Goal: Task Accomplishment & Management: Manage account settings

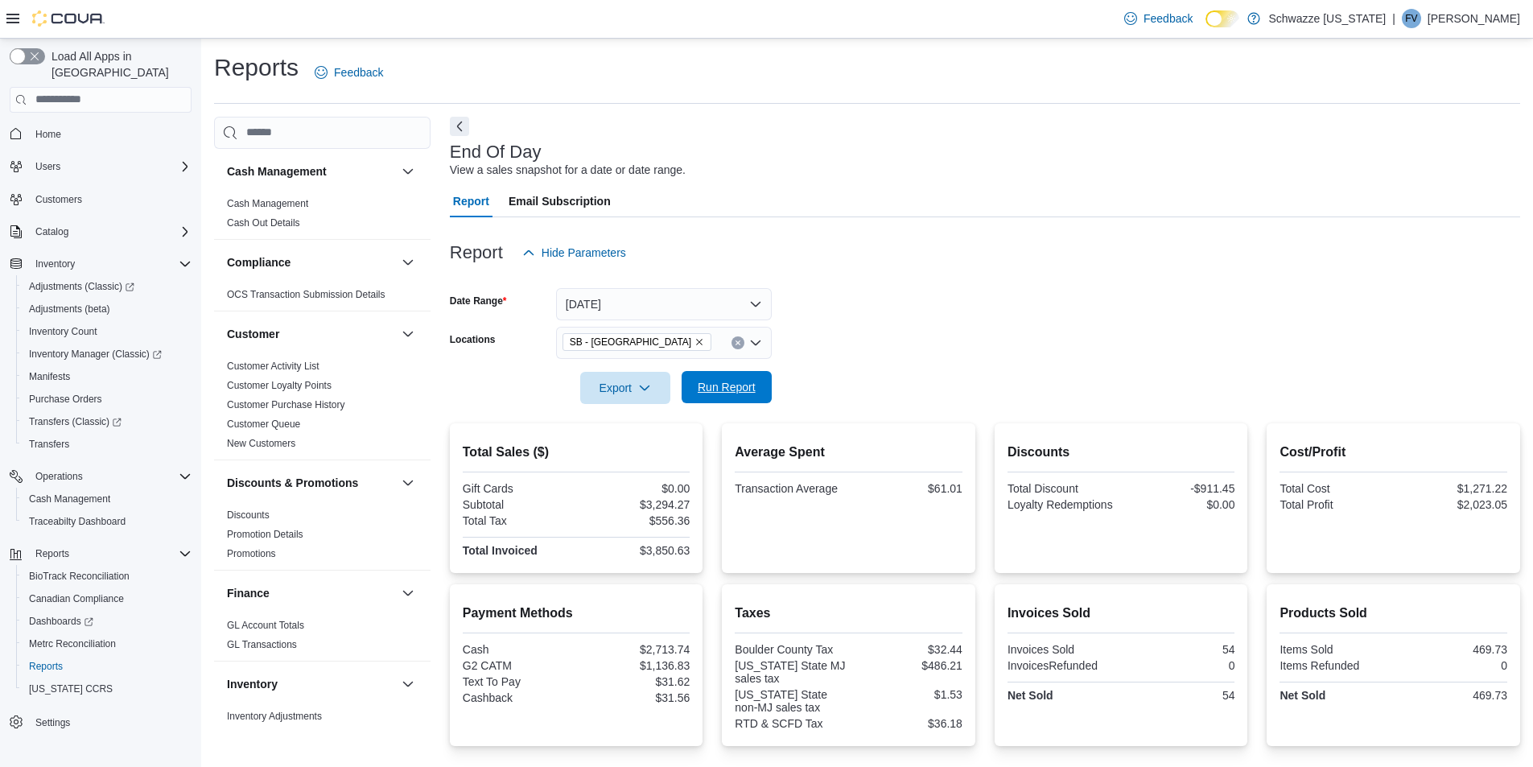
click at [731, 396] on span "Run Report" at bounding box center [726, 387] width 71 height 32
click at [92, 389] on span "Purchase Orders" at bounding box center [65, 398] width 73 height 19
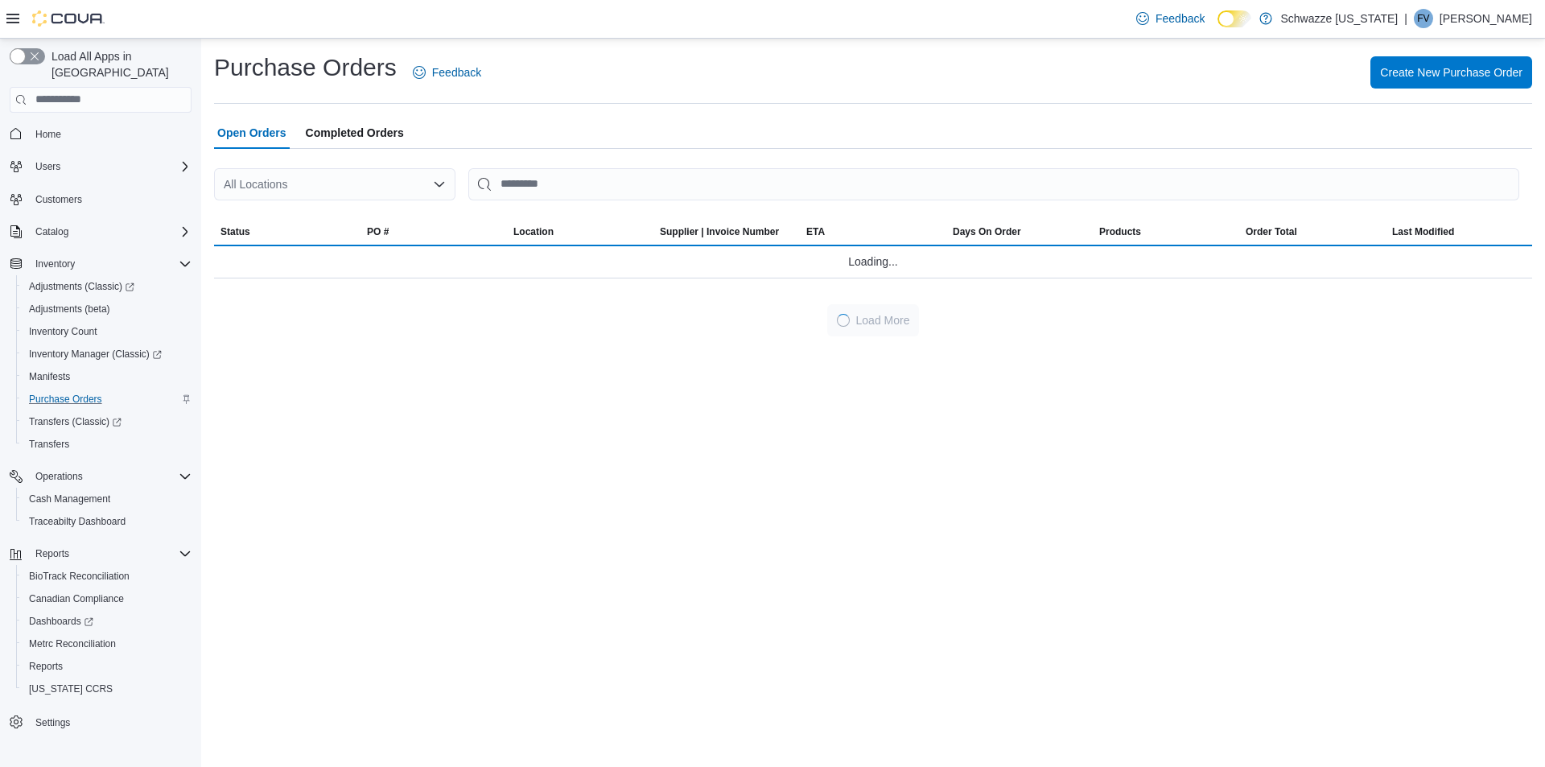
click at [411, 193] on div "All Locations" at bounding box center [334, 184] width 241 height 32
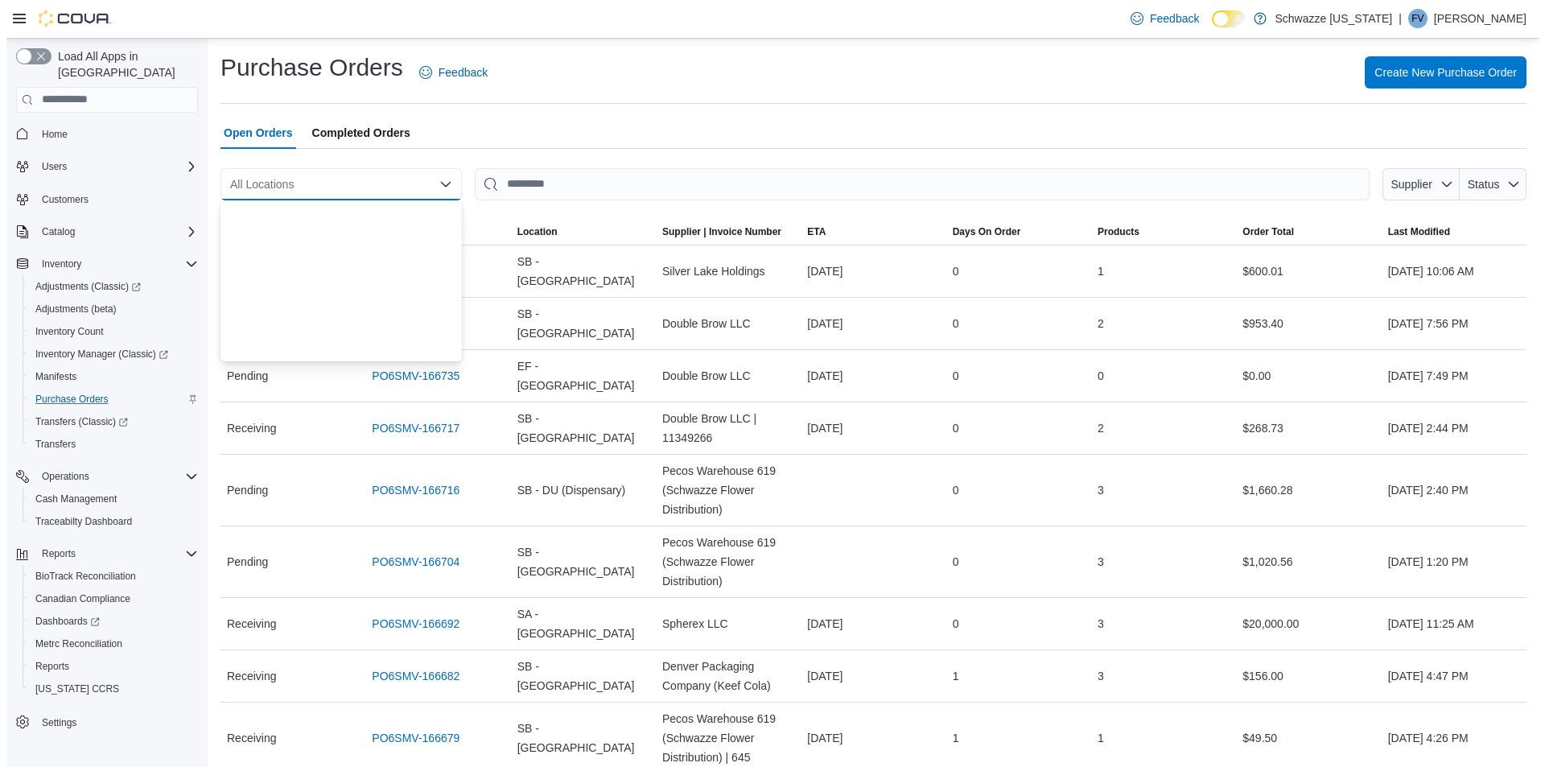
scroll to position [483, 0]
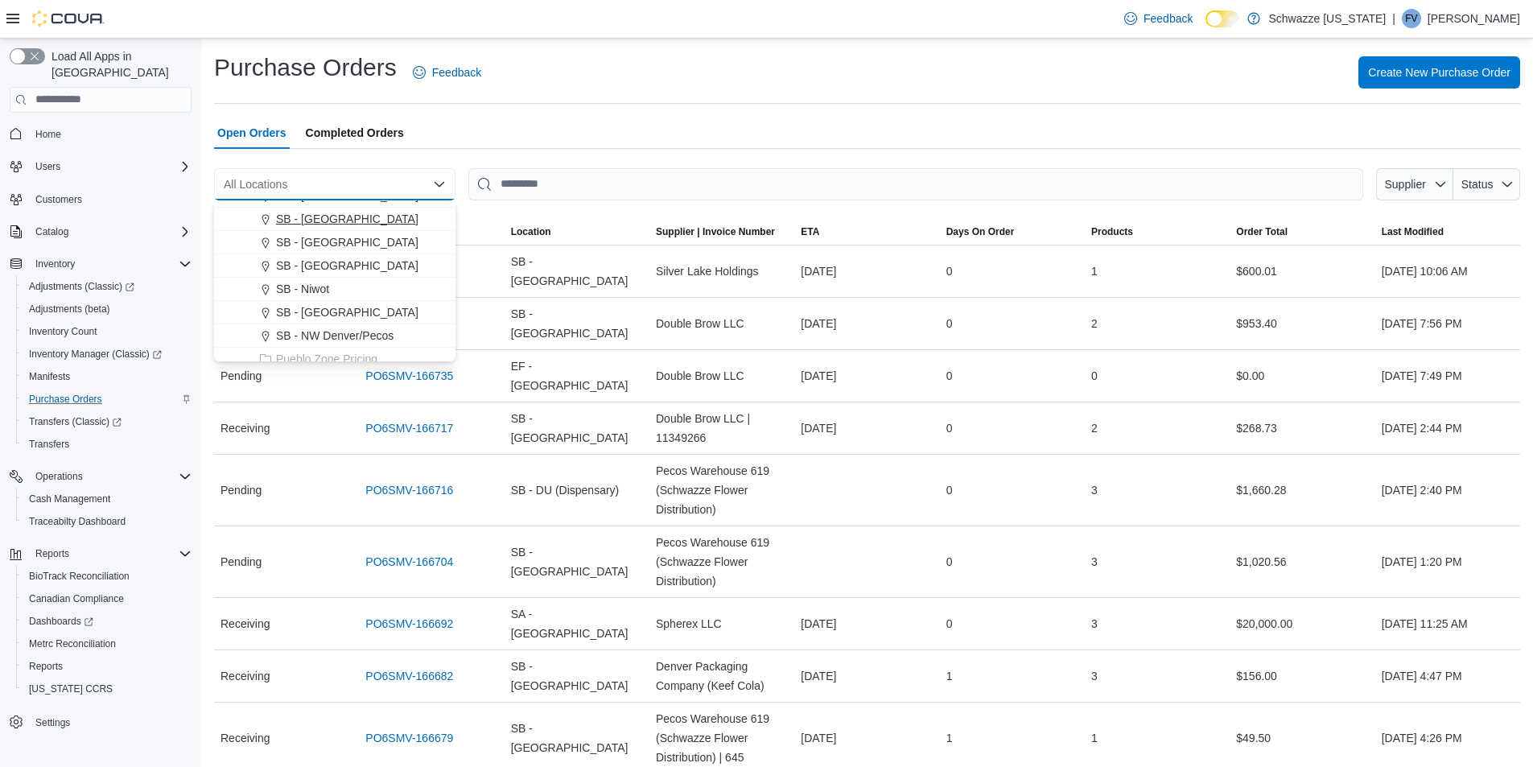
click at [348, 215] on span "SB - [GEOGRAPHIC_DATA]" at bounding box center [347, 219] width 142 height 16
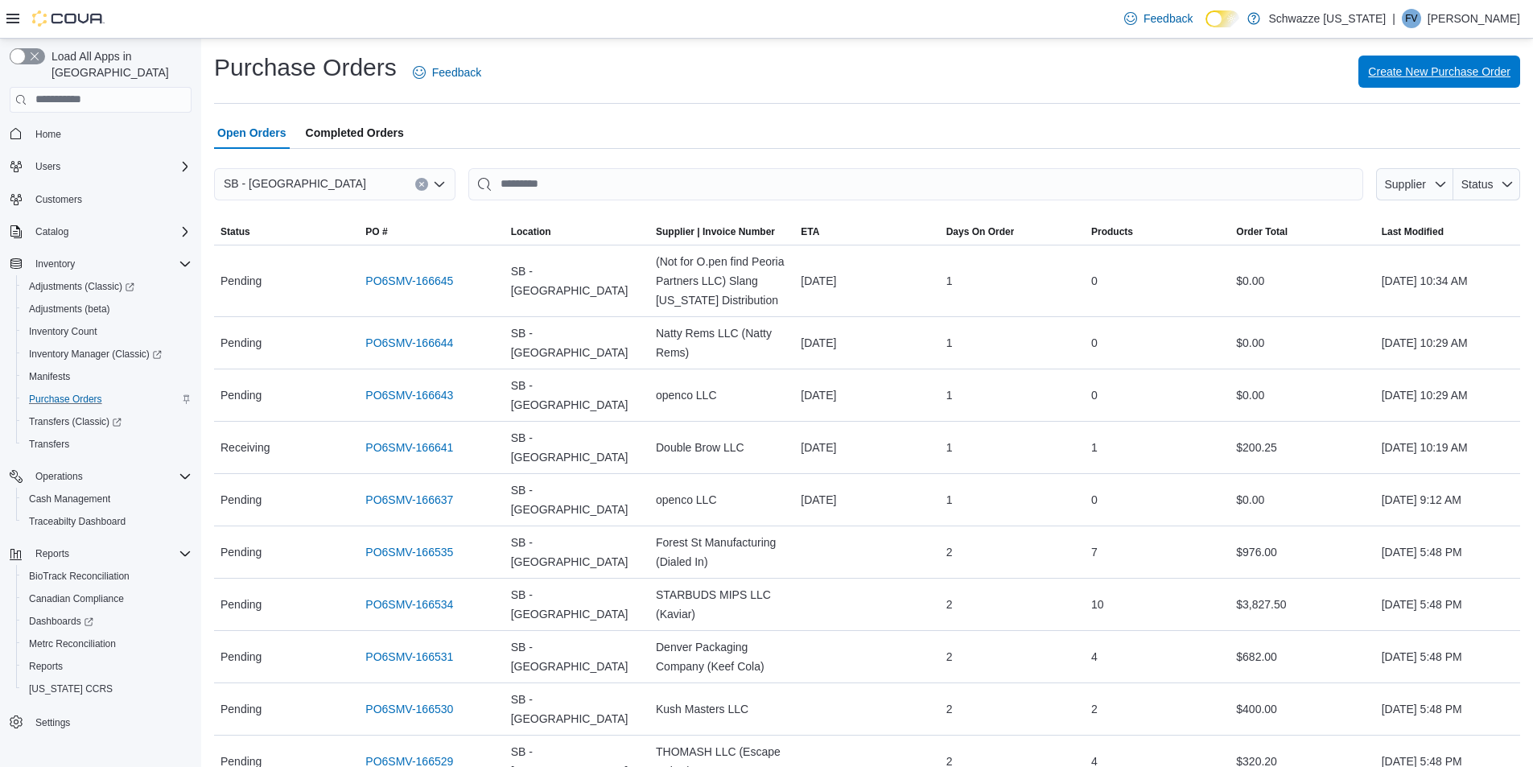
click at [1462, 84] on span "Create New Purchase Order" at bounding box center [1439, 72] width 142 height 32
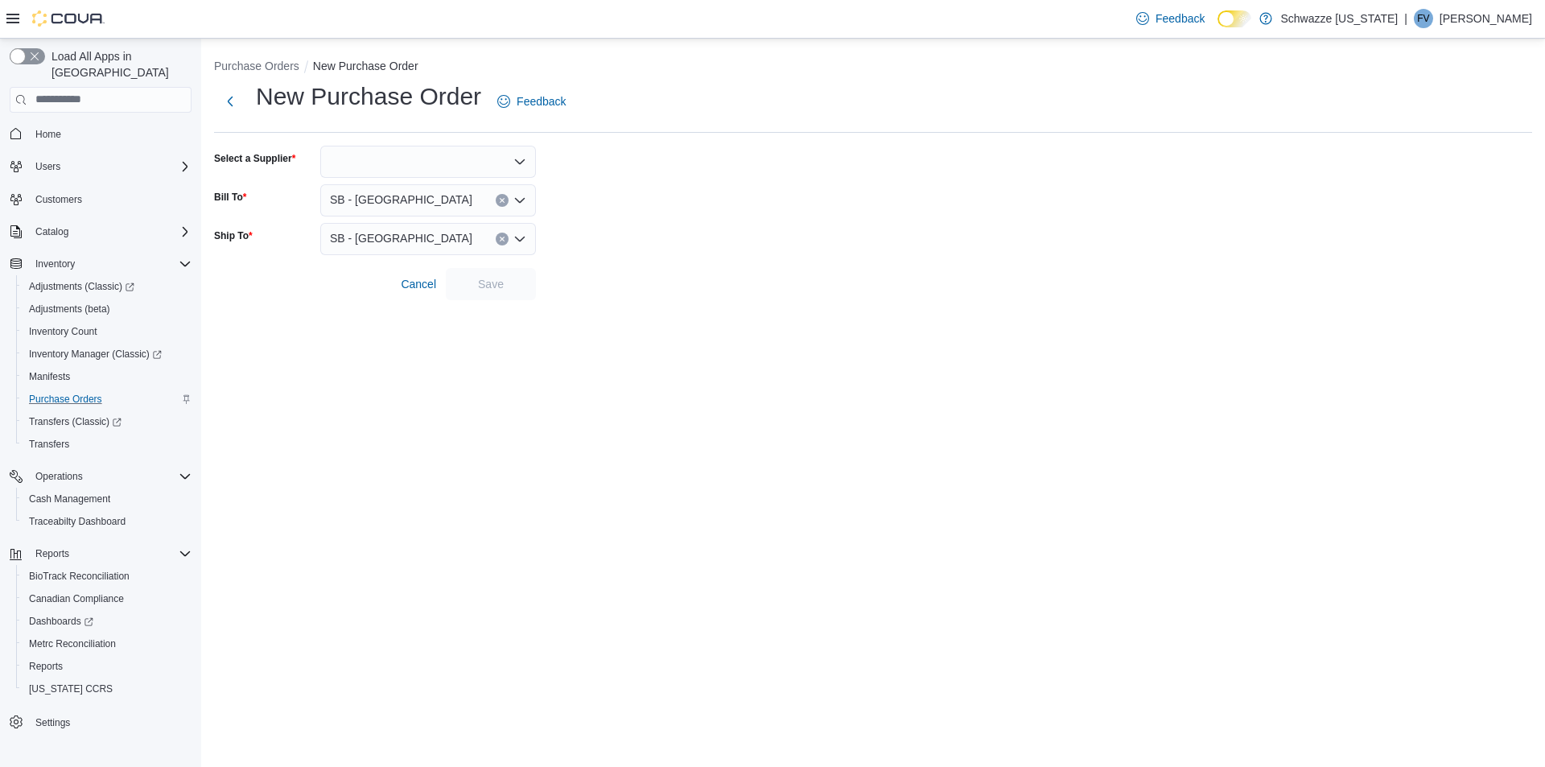
click at [442, 165] on div at bounding box center [428, 162] width 216 height 32
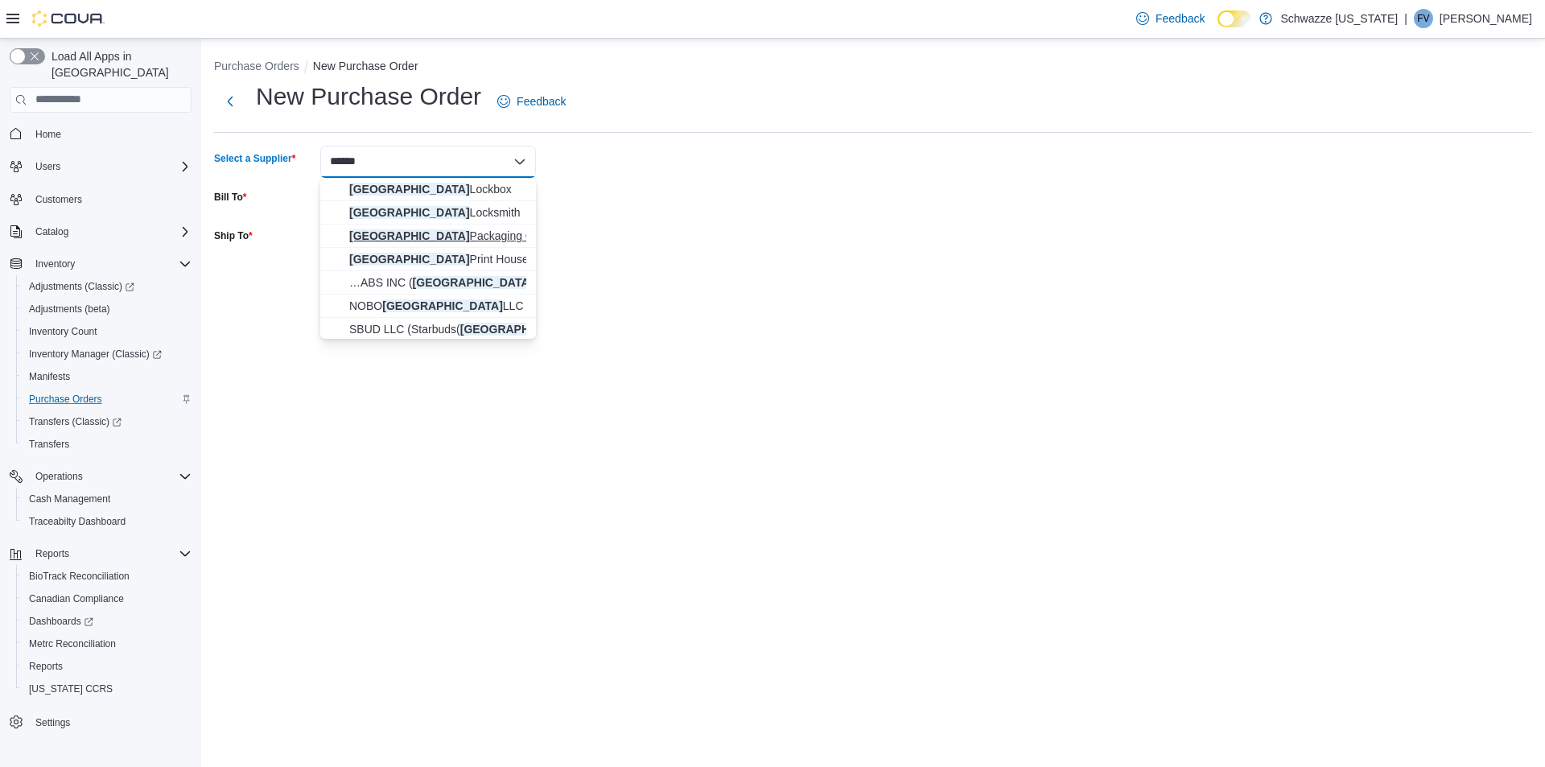
type input "******"
click at [447, 235] on span "Denver Packaging Company (… Denver Packaging Company (Keef Cola)" at bounding box center [437, 236] width 177 height 16
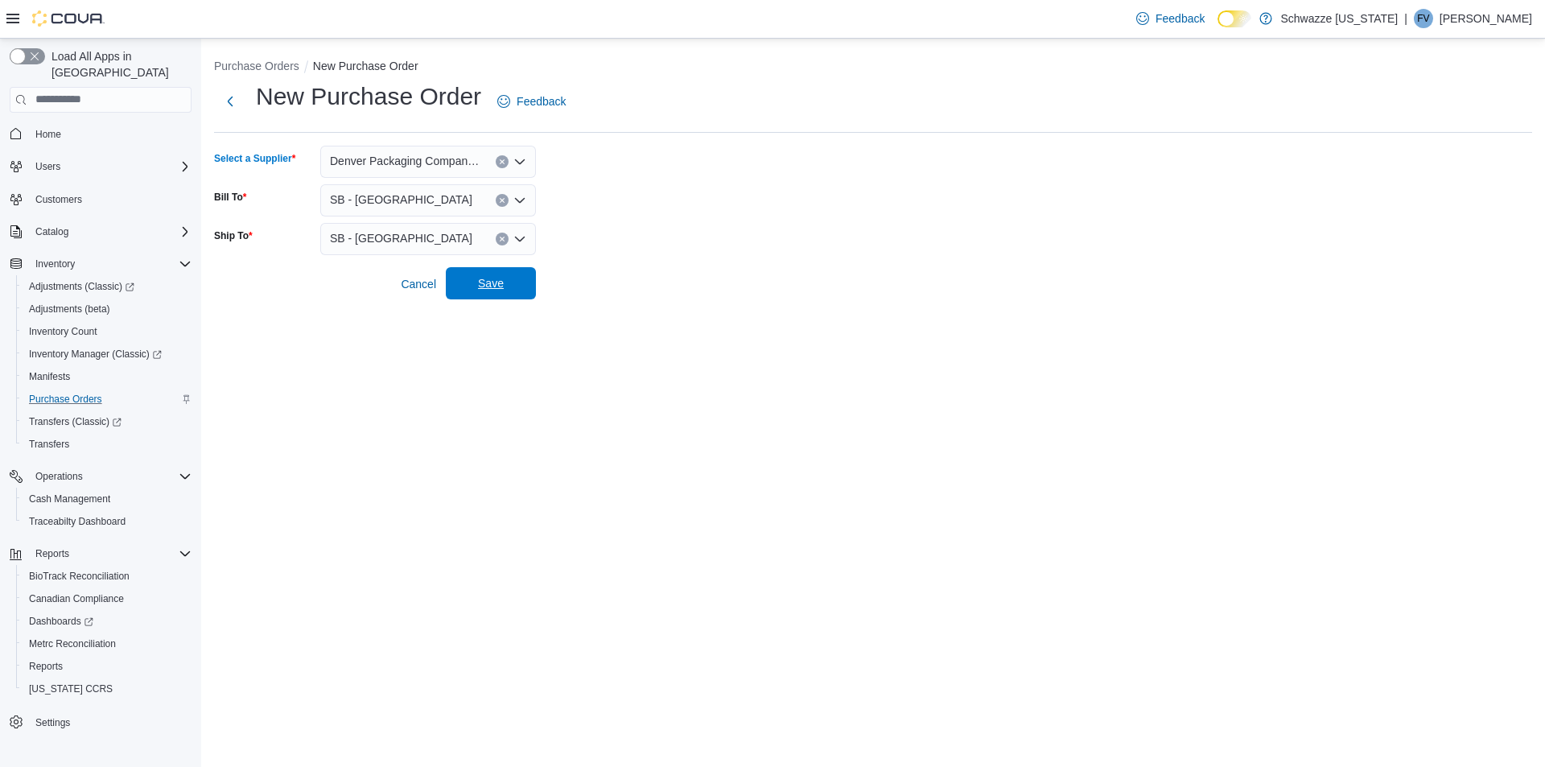
click at [467, 271] on span "Save" at bounding box center [490, 283] width 71 height 32
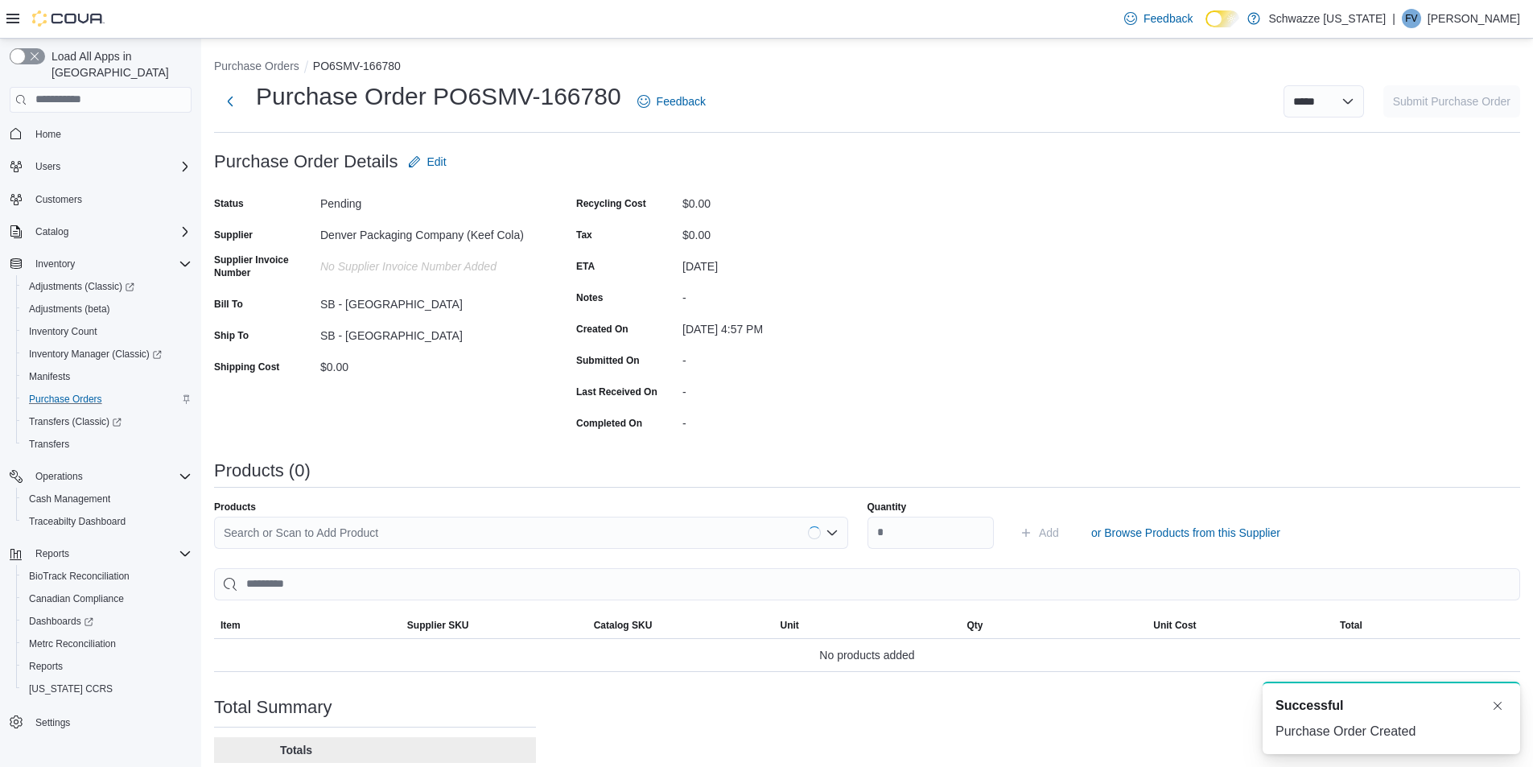
click at [377, 530] on div "Search or Scan to Add Product" at bounding box center [531, 533] width 634 height 32
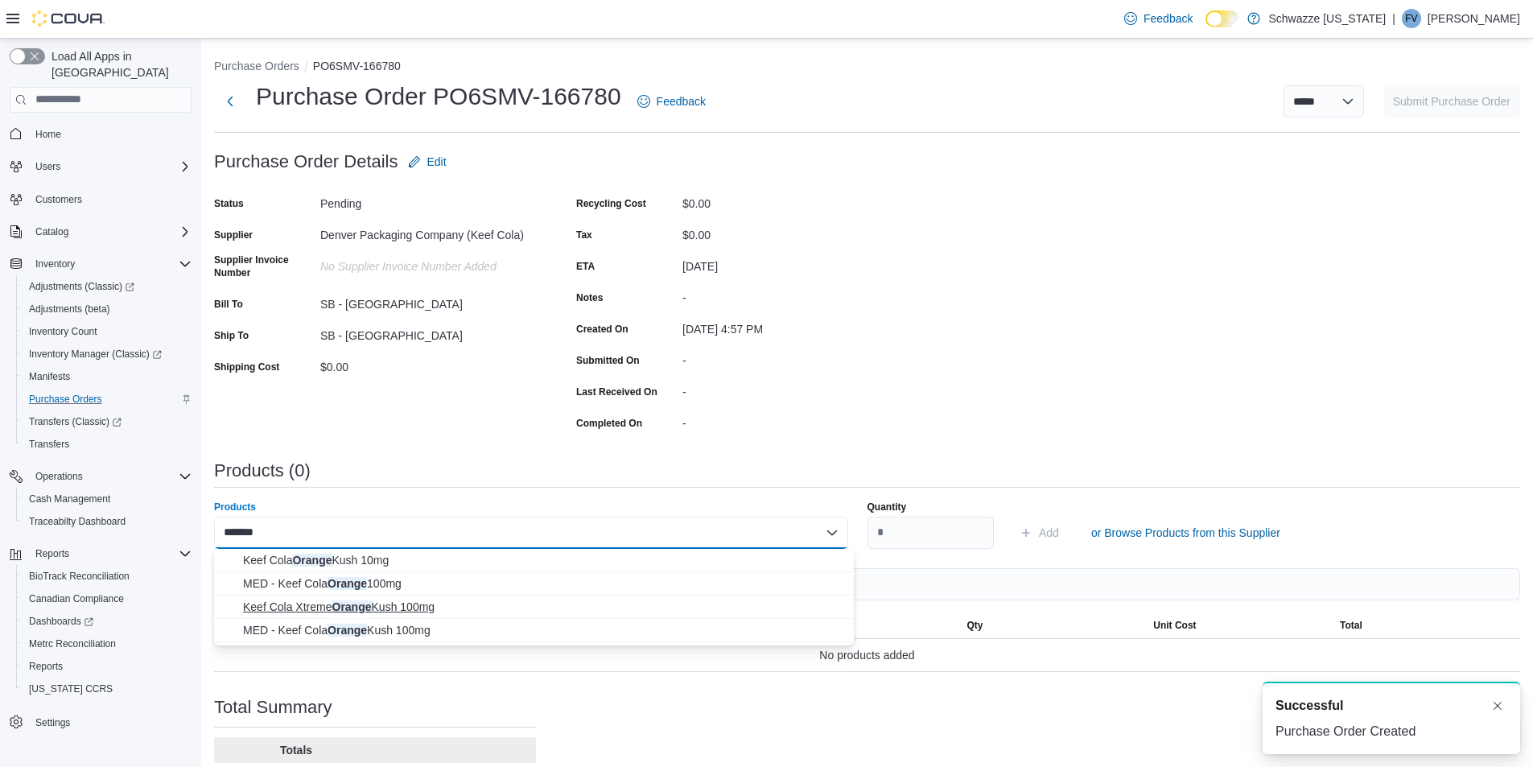
type input "******"
click at [370, 602] on span "Keef Cola Xtreme Orange Kush 100mg" at bounding box center [543, 607] width 601 height 16
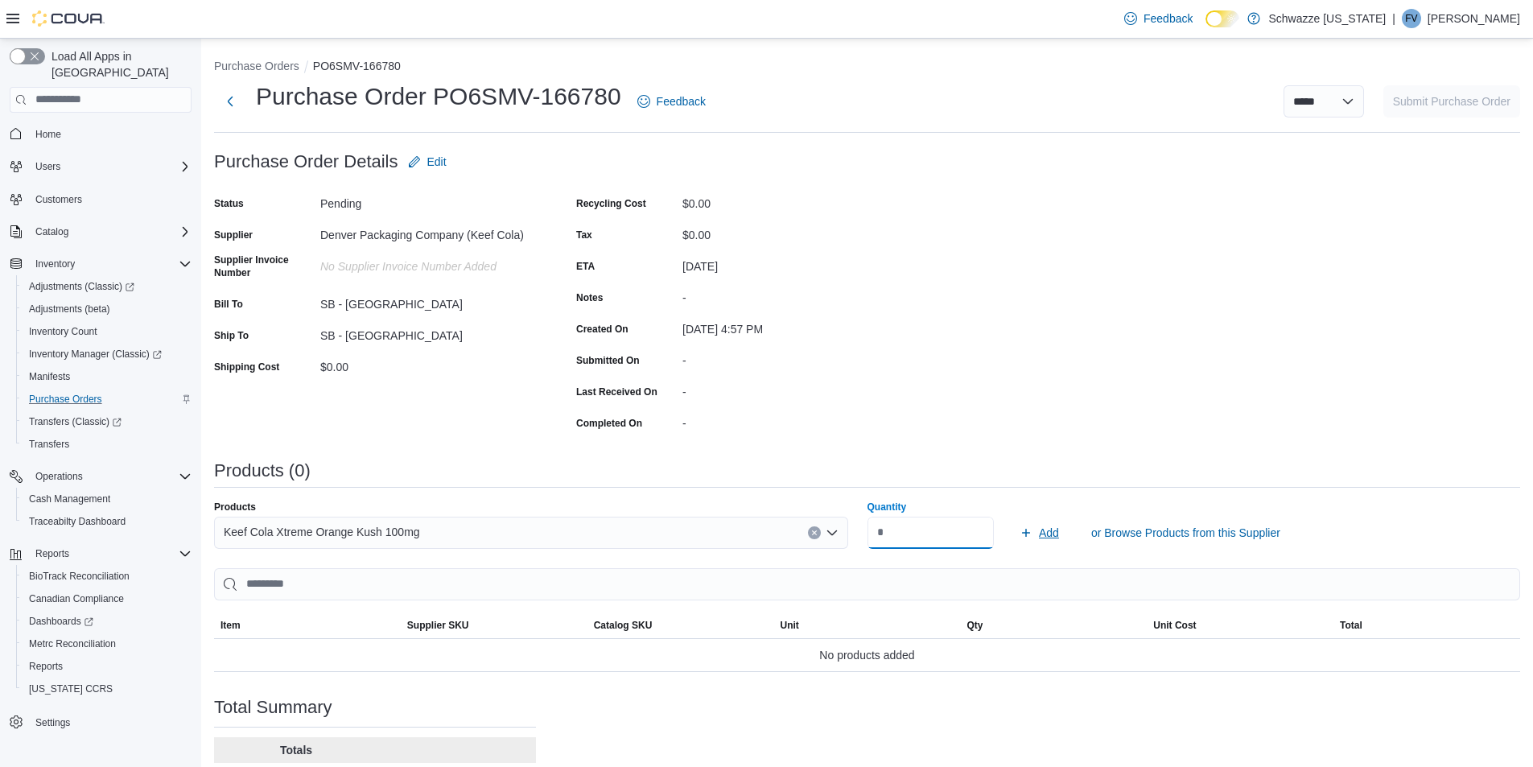
type input "**"
click at [1022, 530] on button "Add" at bounding box center [1039, 533] width 52 height 32
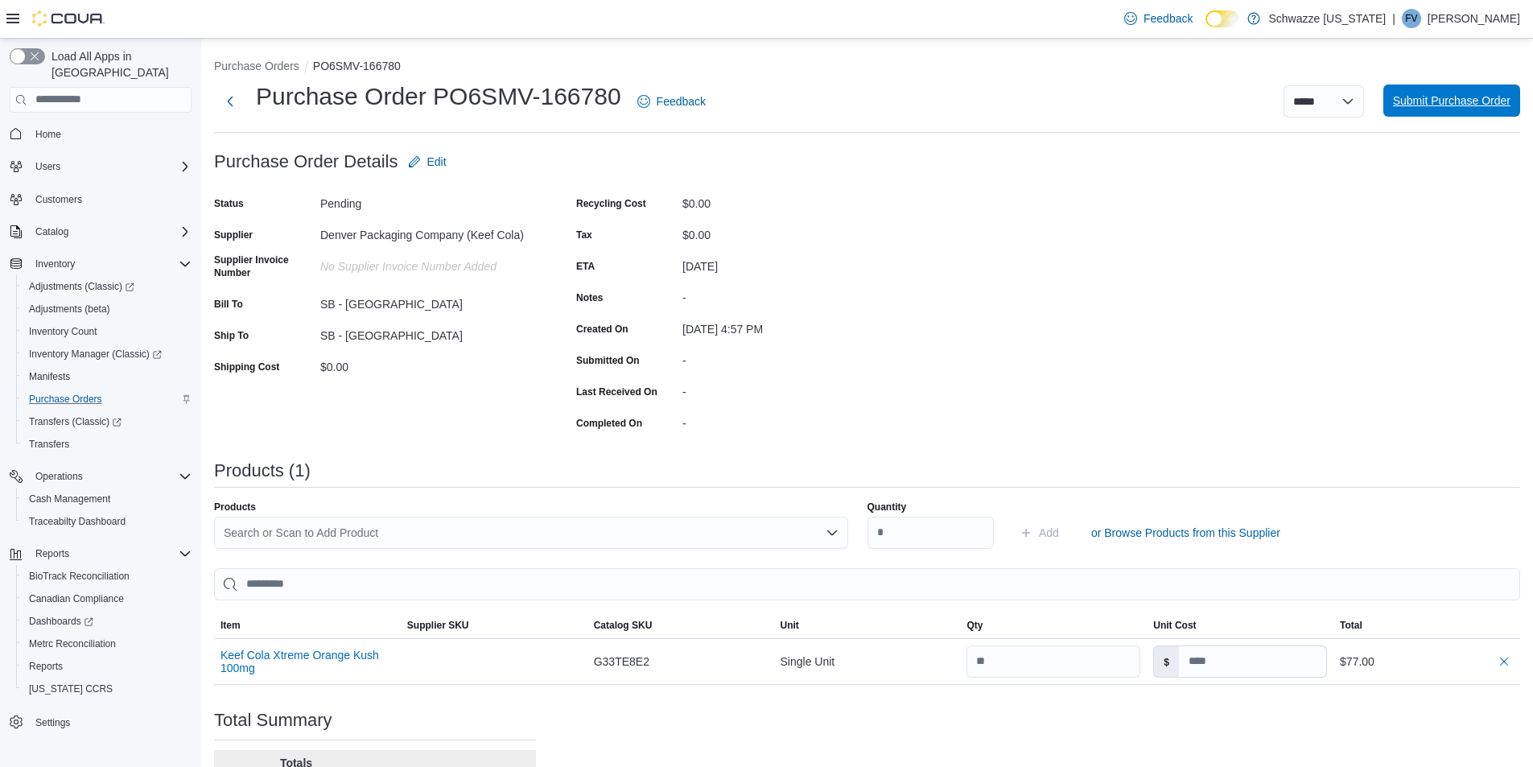
click at [1427, 109] on span "Submit Purchase Order" at bounding box center [1451, 100] width 117 height 32
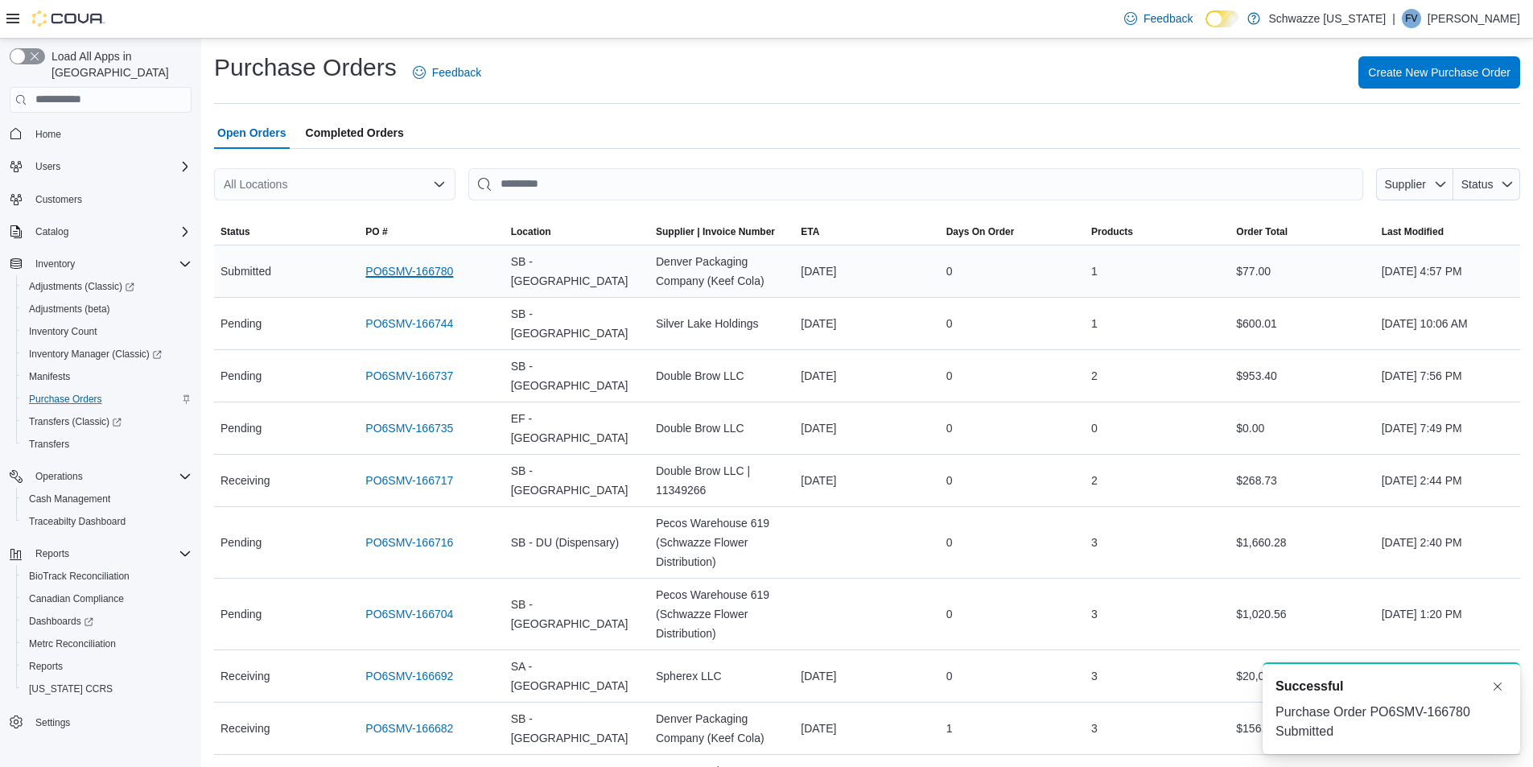
click at [377, 267] on link "PO6SMV-166780" at bounding box center [409, 271] width 88 height 19
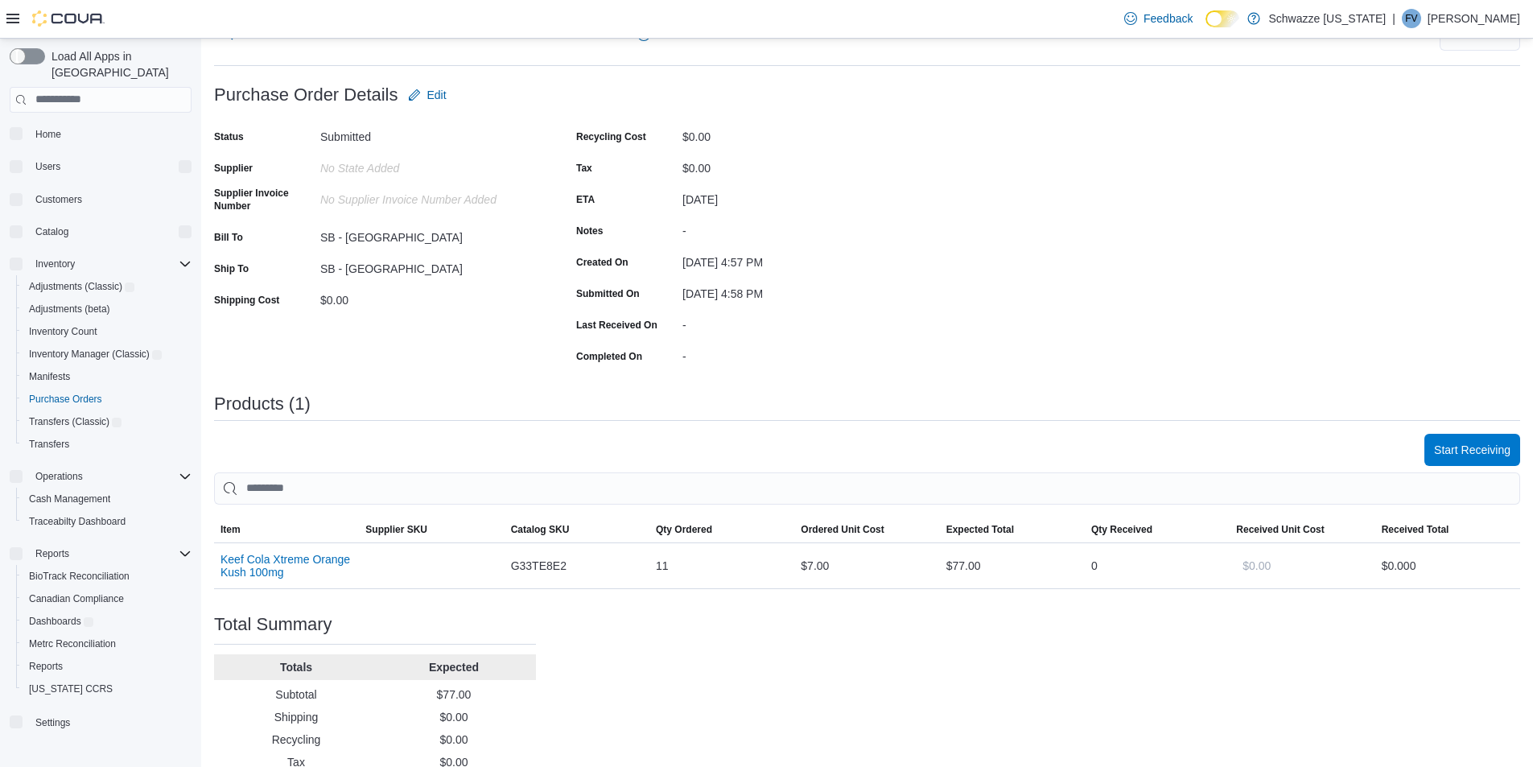
scroll to position [119, 0]
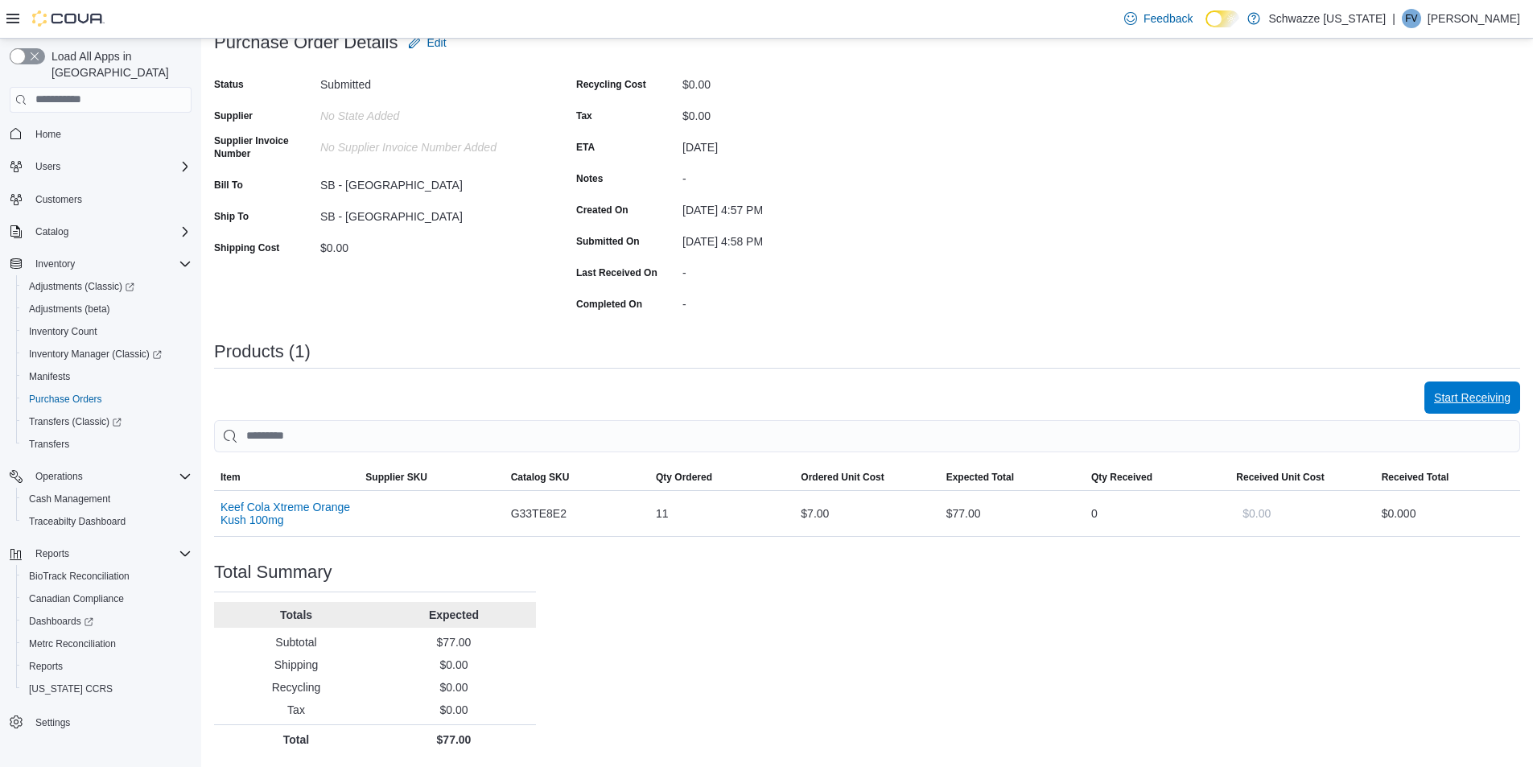
click at [1494, 390] on span "Start Receiving" at bounding box center [1472, 397] width 76 height 16
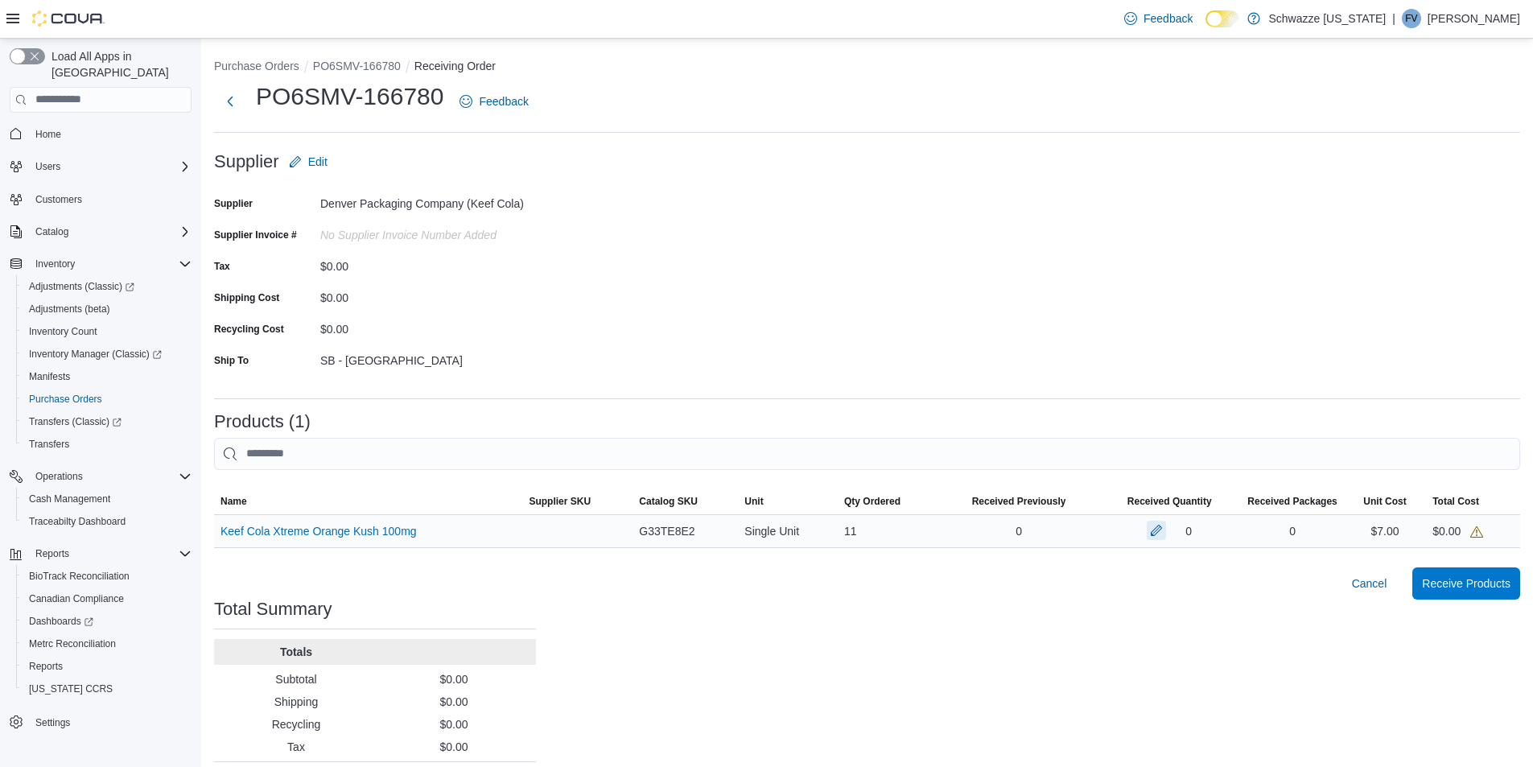
click at [1166, 534] on button "button" at bounding box center [1156, 530] width 19 height 19
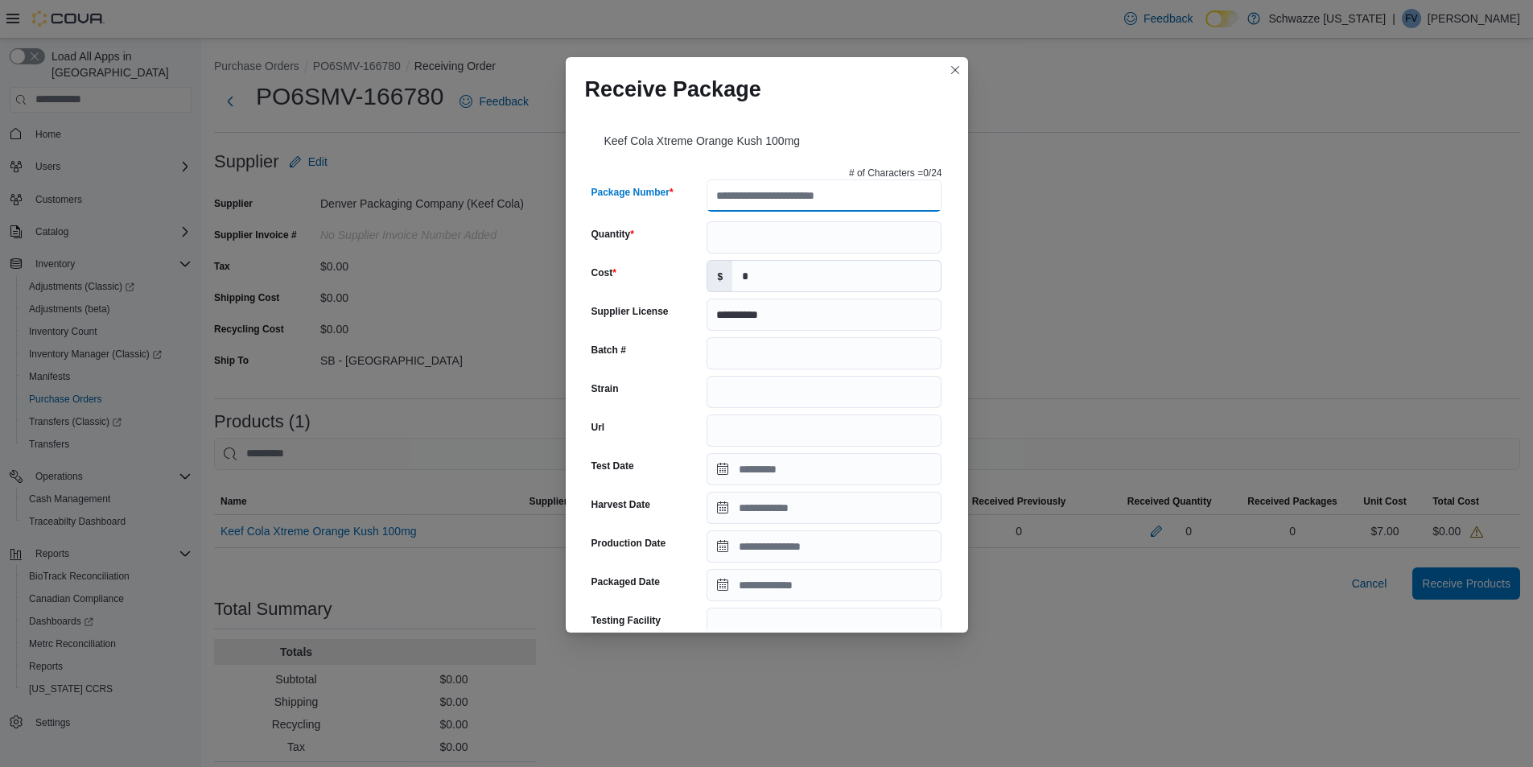
click at [776, 196] on input "Package Number" at bounding box center [824, 195] width 235 height 32
paste input "**********"
type input "**********"
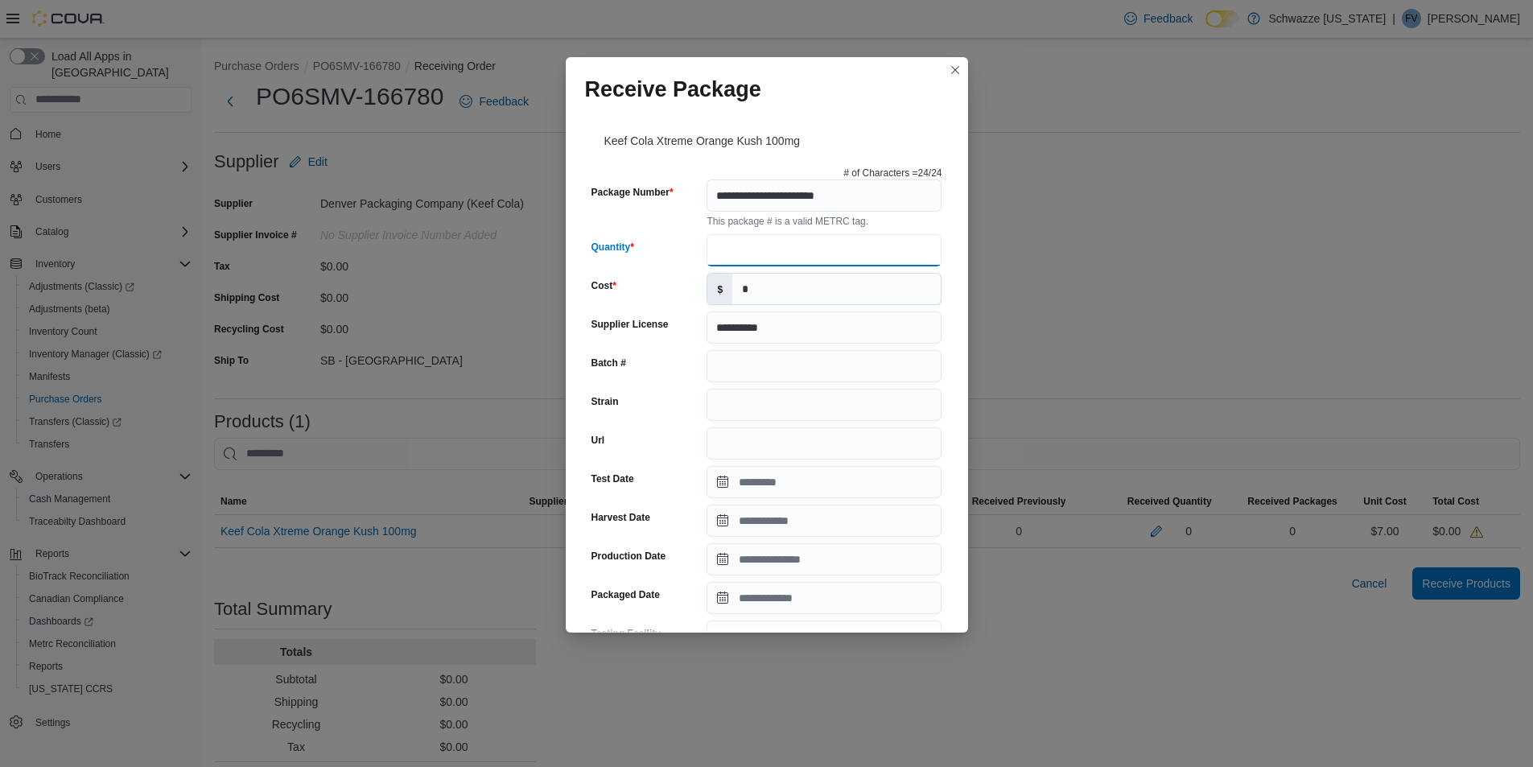
click at [752, 238] on input "Quantity" at bounding box center [824, 250] width 235 height 32
click at [733, 256] on input "**" at bounding box center [824, 250] width 235 height 32
type input "**"
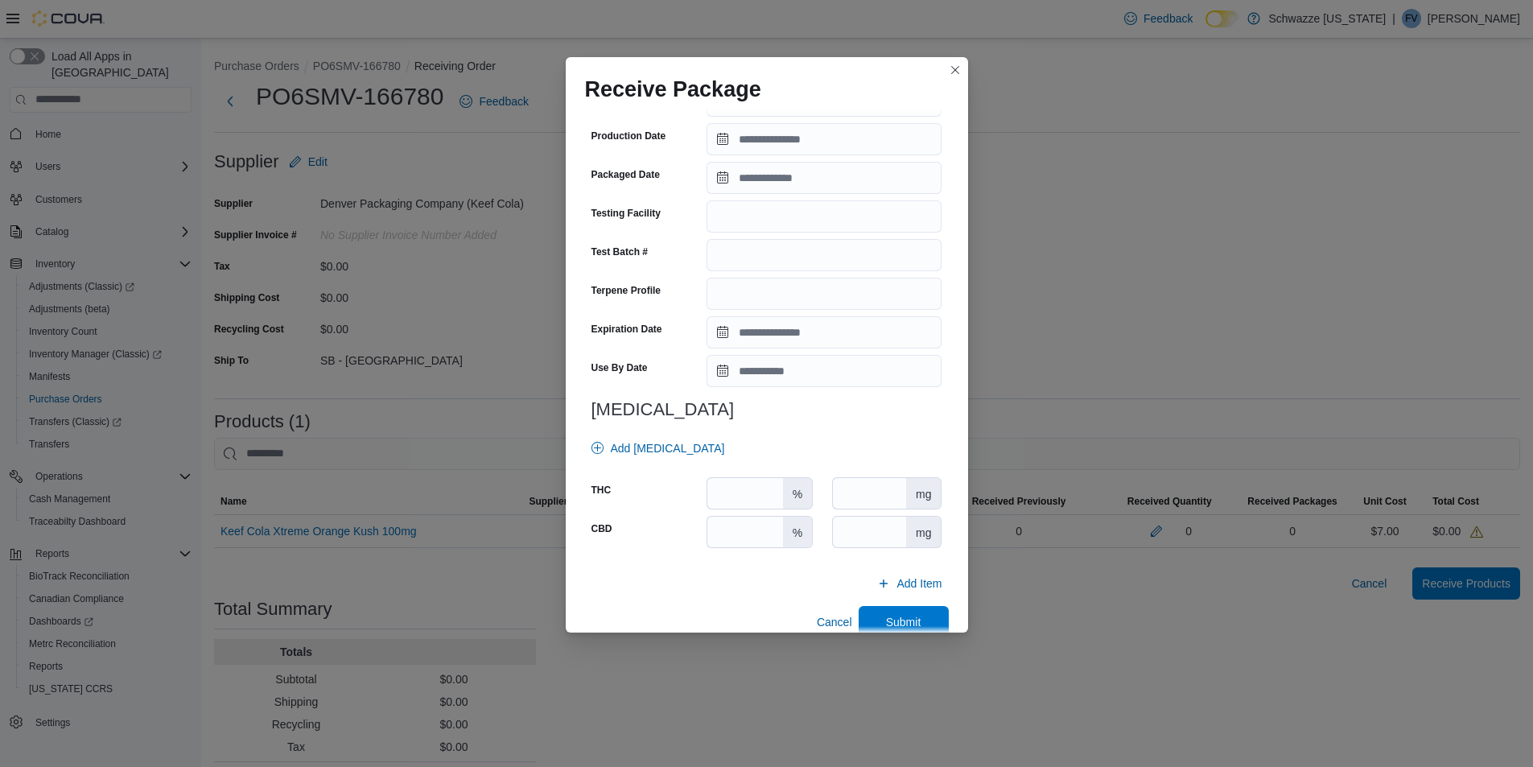
scroll to position [445, 0]
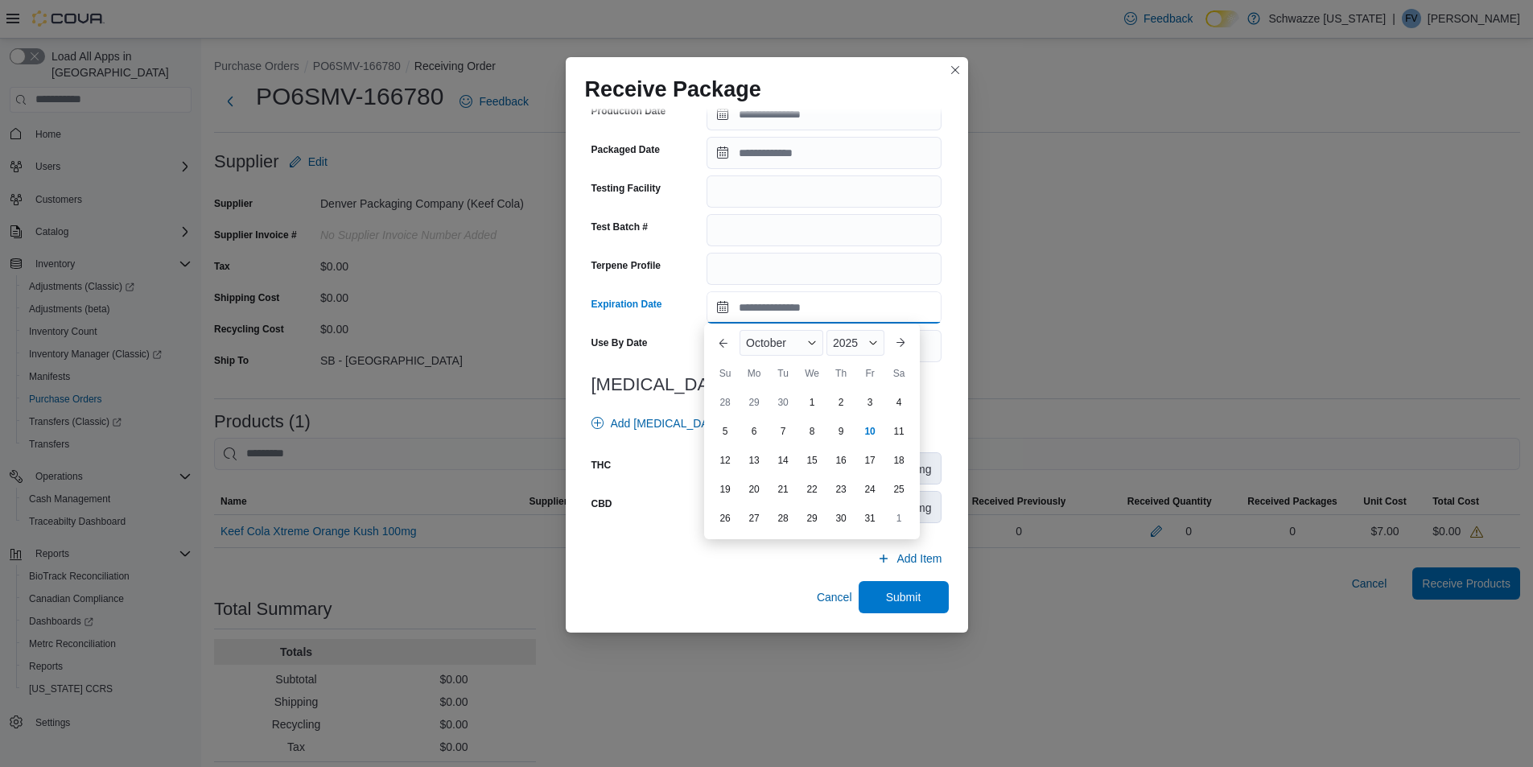
click at [719, 307] on input "Expiration Date" at bounding box center [824, 307] width 235 height 32
click at [754, 345] on span "October" at bounding box center [766, 342] width 40 height 13
click at [773, 370] on div "February" at bounding box center [796, 368] width 106 height 19
click at [863, 334] on div "2025" at bounding box center [856, 343] width 56 height 26
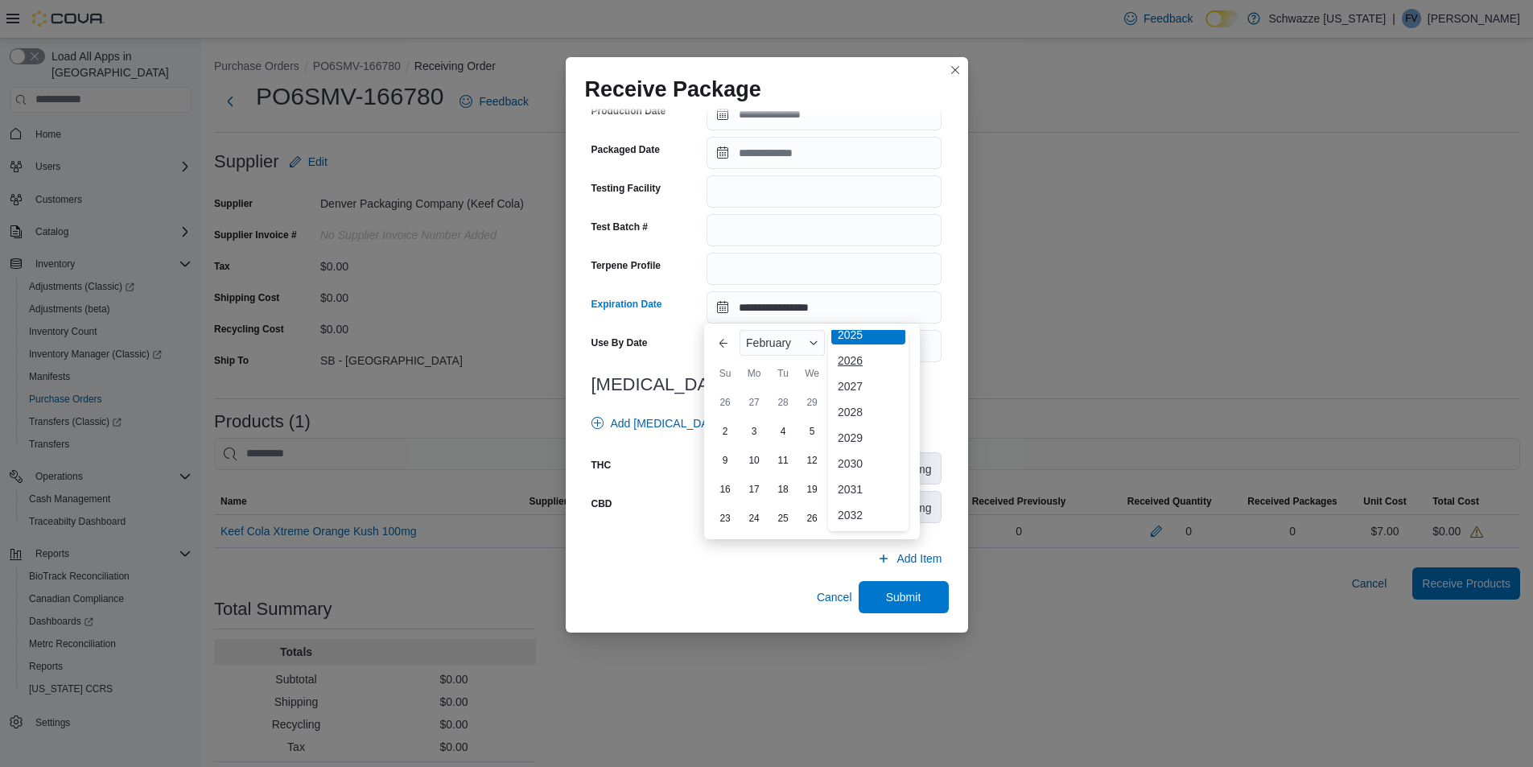
click at [855, 361] on div "2026" at bounding box center [868, 360] width 74 height 19
click at [814, 435] on div "11" at bounding box center [811, 432] width 28 height 28
type input "**********"
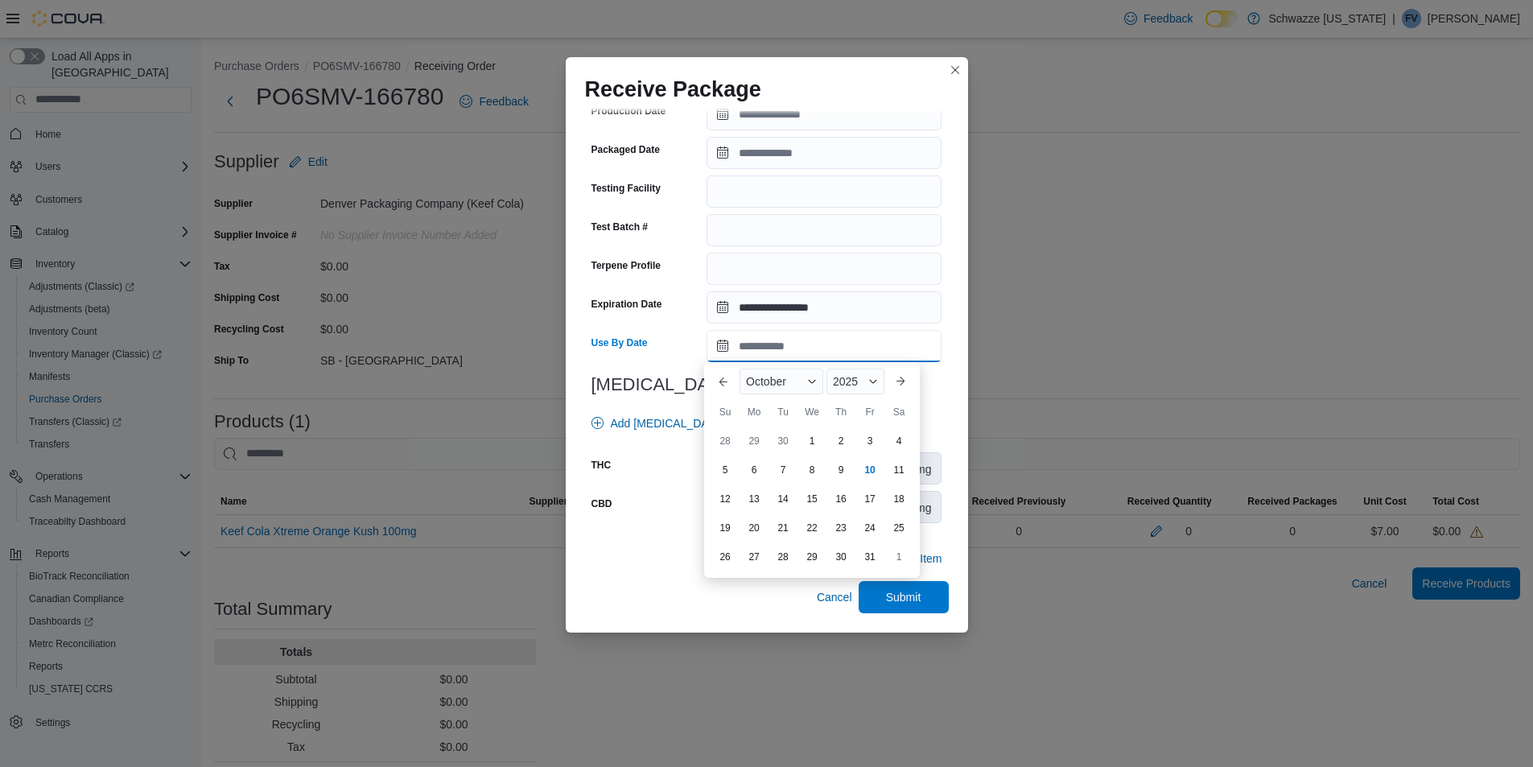
drag, startPoint x: 787, startPoint y: 346, endPoint x: 779, endPoint y: 361, distance: 16.6
click at [787, 346] on input "Use By Date" at bounding box center [824, 346] width 235 height 32
click at [774, 371] on div "October" at bounding box center [782, 382] width 84 height 26
click at [781, 412] on div "February" at bounding box center [796, 407] width 106 height 19
click at [846, 380] on span "2025" at bounding box center [846, 381] width 25 height 13
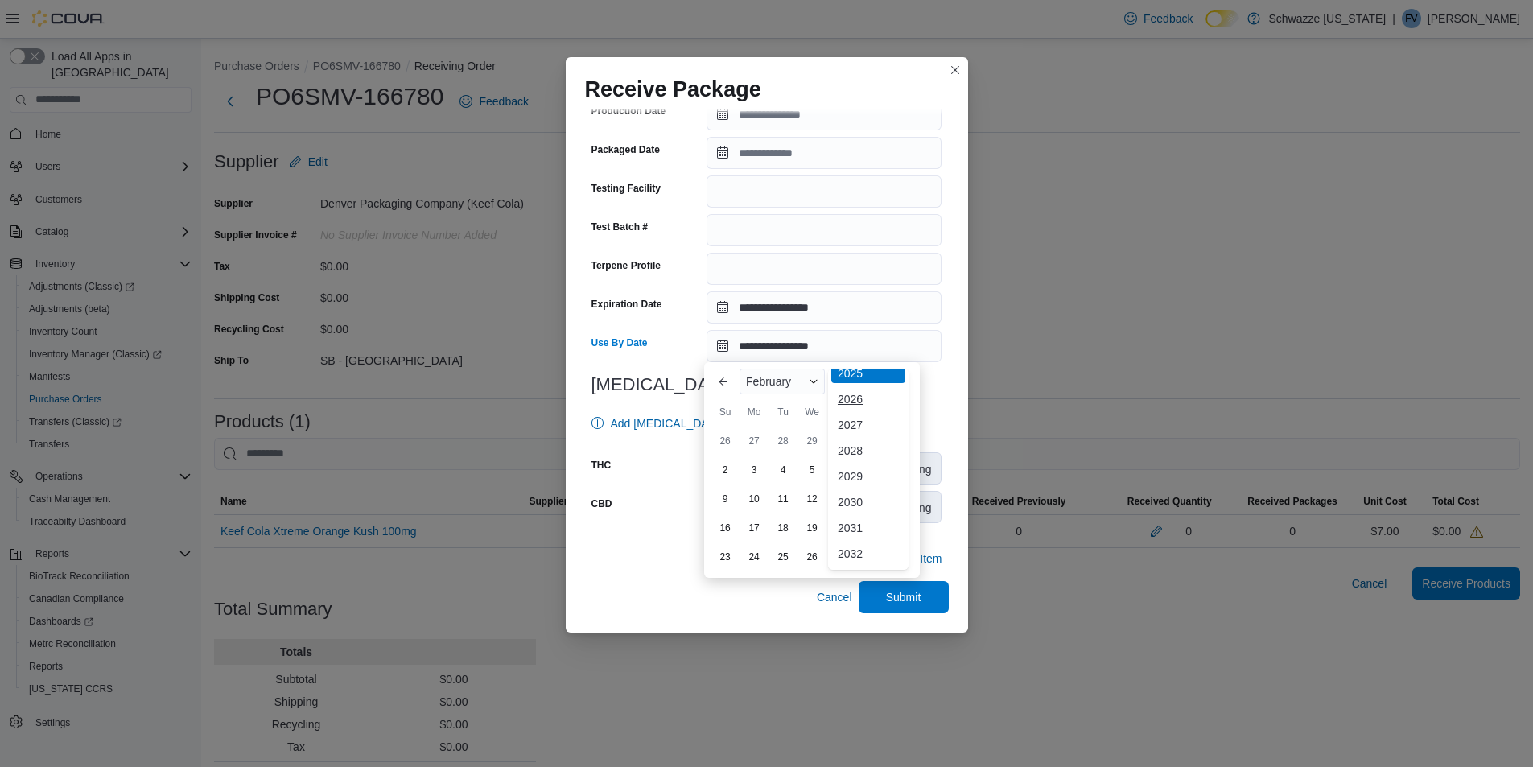
click at [851, 402] on div "2026" at bounding box center [868, 398] width 74 height 19
click at [820, 468] on div "11" at bounding box center [811, 470] width 28 height 28
type input "**********"
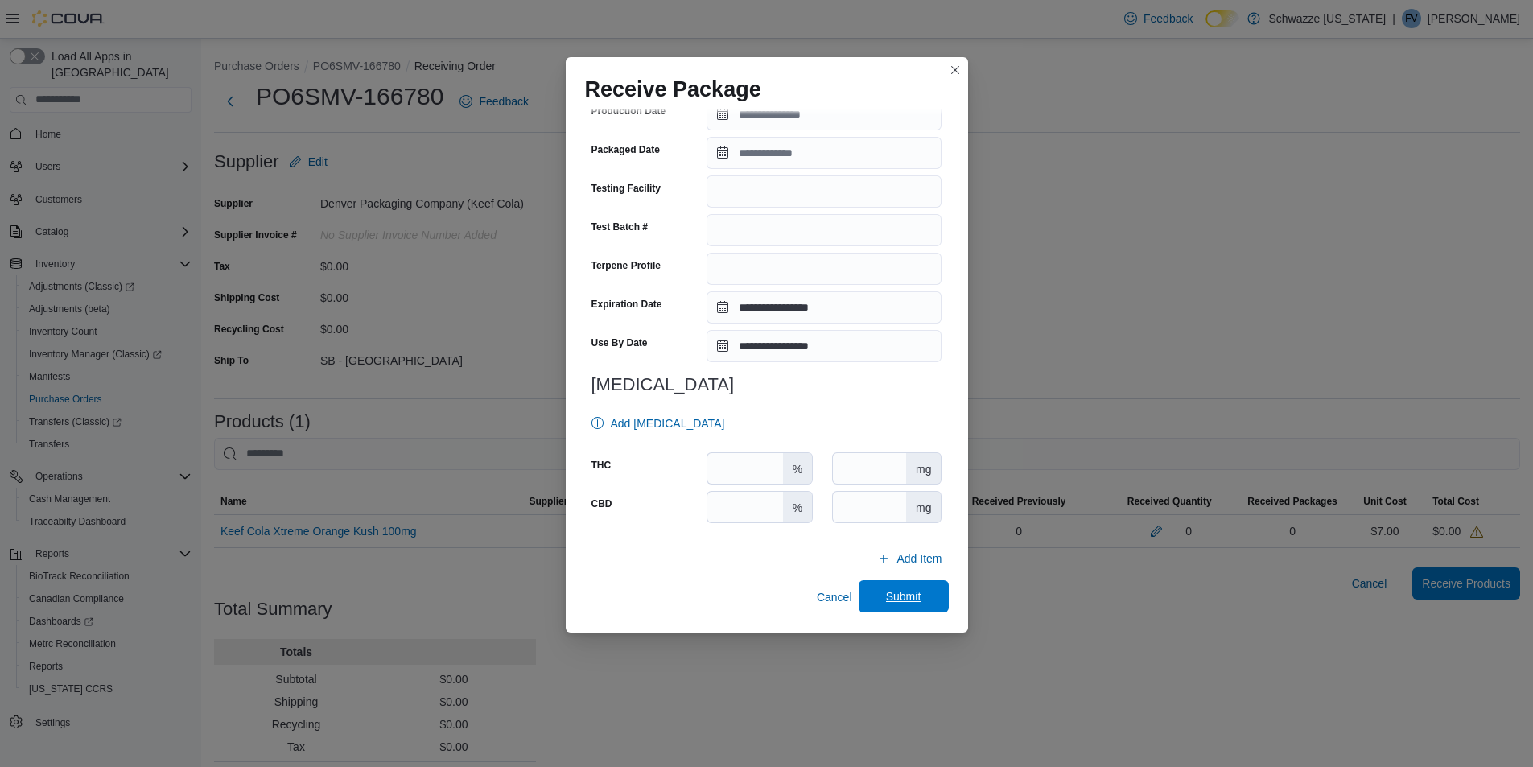
click at [915, 600] on span "Submit" at bounding box center [903, 596] width 71 height 32
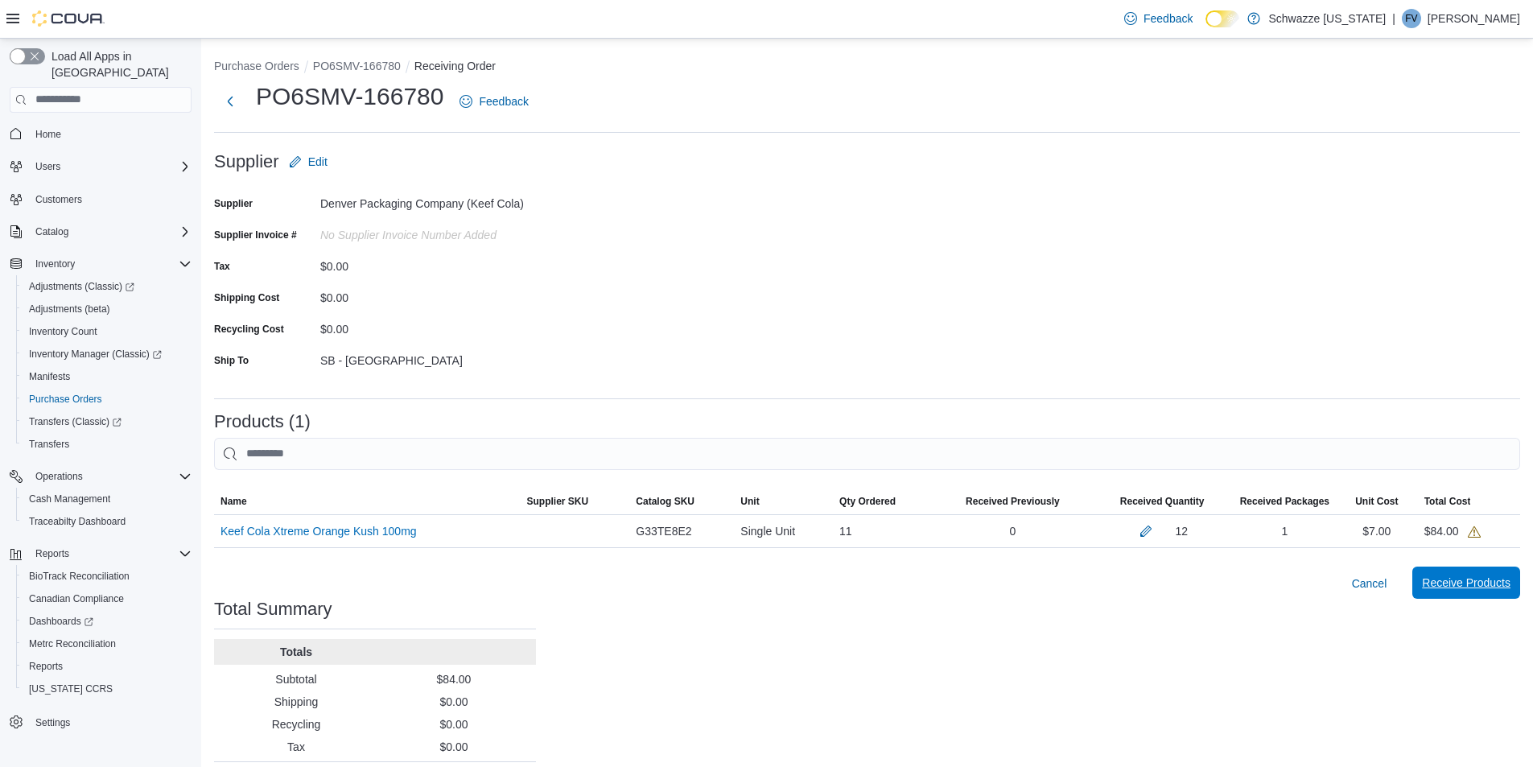
click at [1486, 579] on span "Receive Products" at bounding box center [1466, 583] width 89 height 16
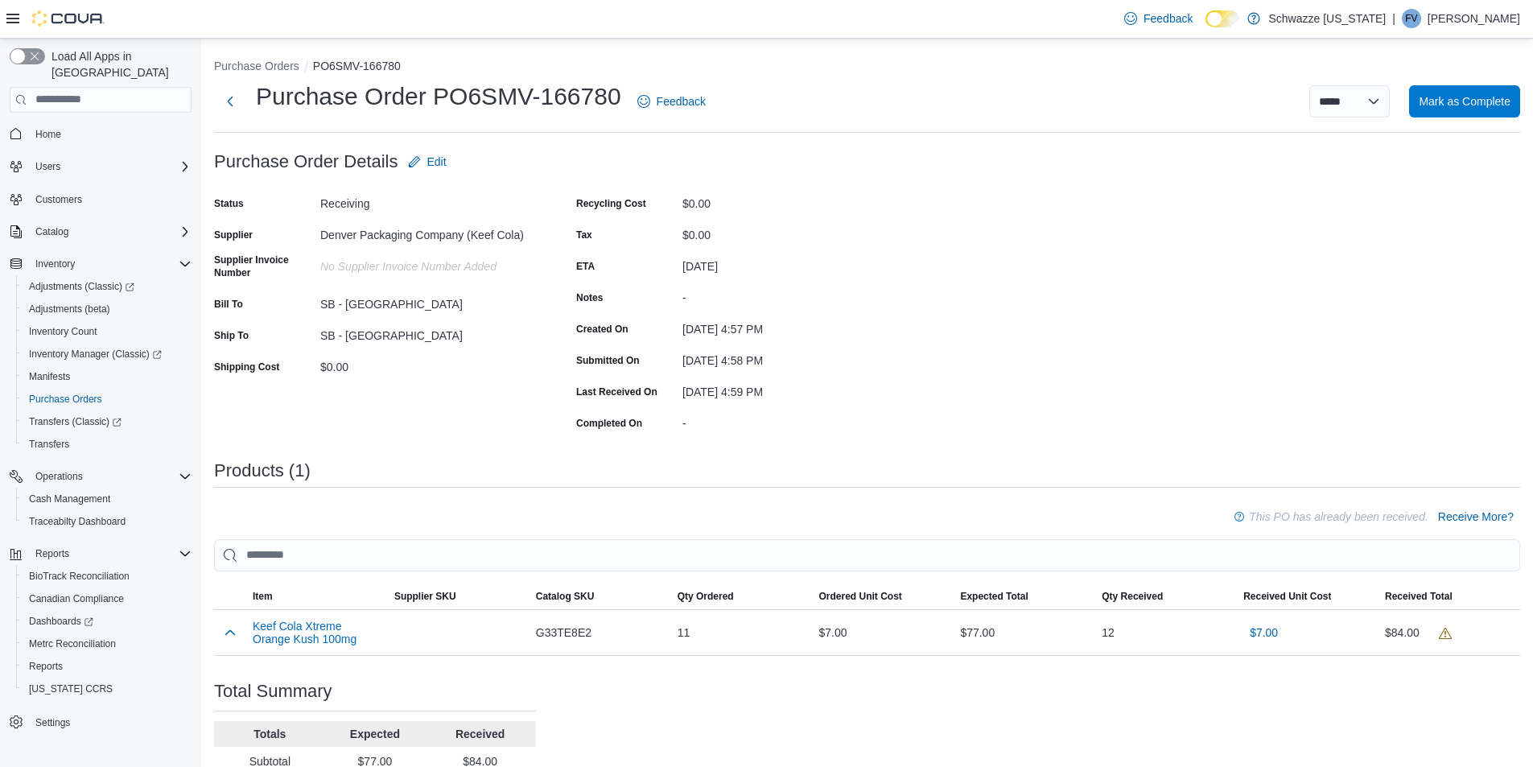
click at [1250, 351] on div "Purchase Order: PO6SMV-166780 Feedback Purchase Order Details Edit Status Recei…" at bounding box center [867, 509] width 1306 height 727
click at [1500, 100] on span "Mark as Complete" at bounding box center [1465, 101] width 92 height 16
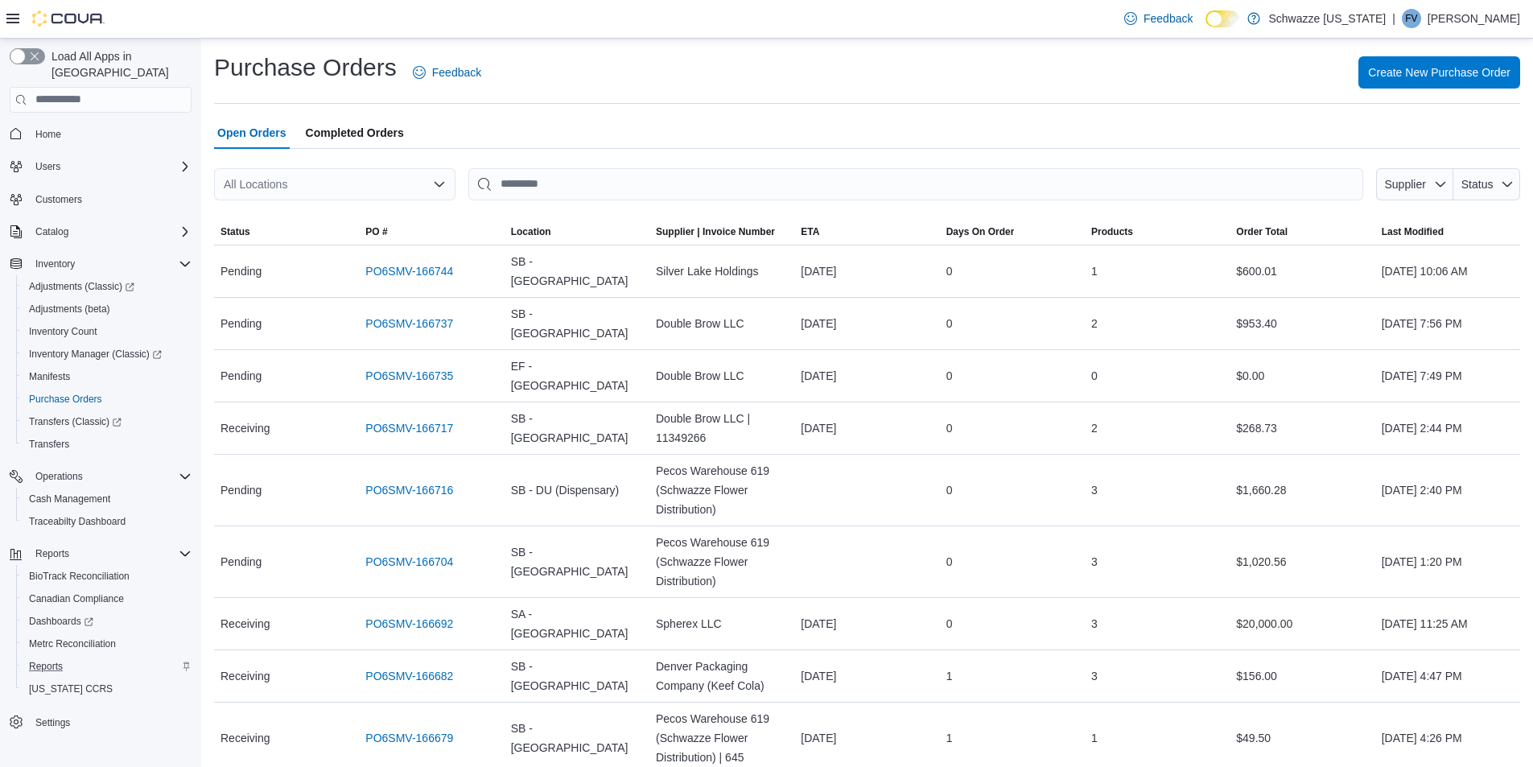
click at [76, 657] on div "Reports" at bounding box center [107, 666] width 169 height 19
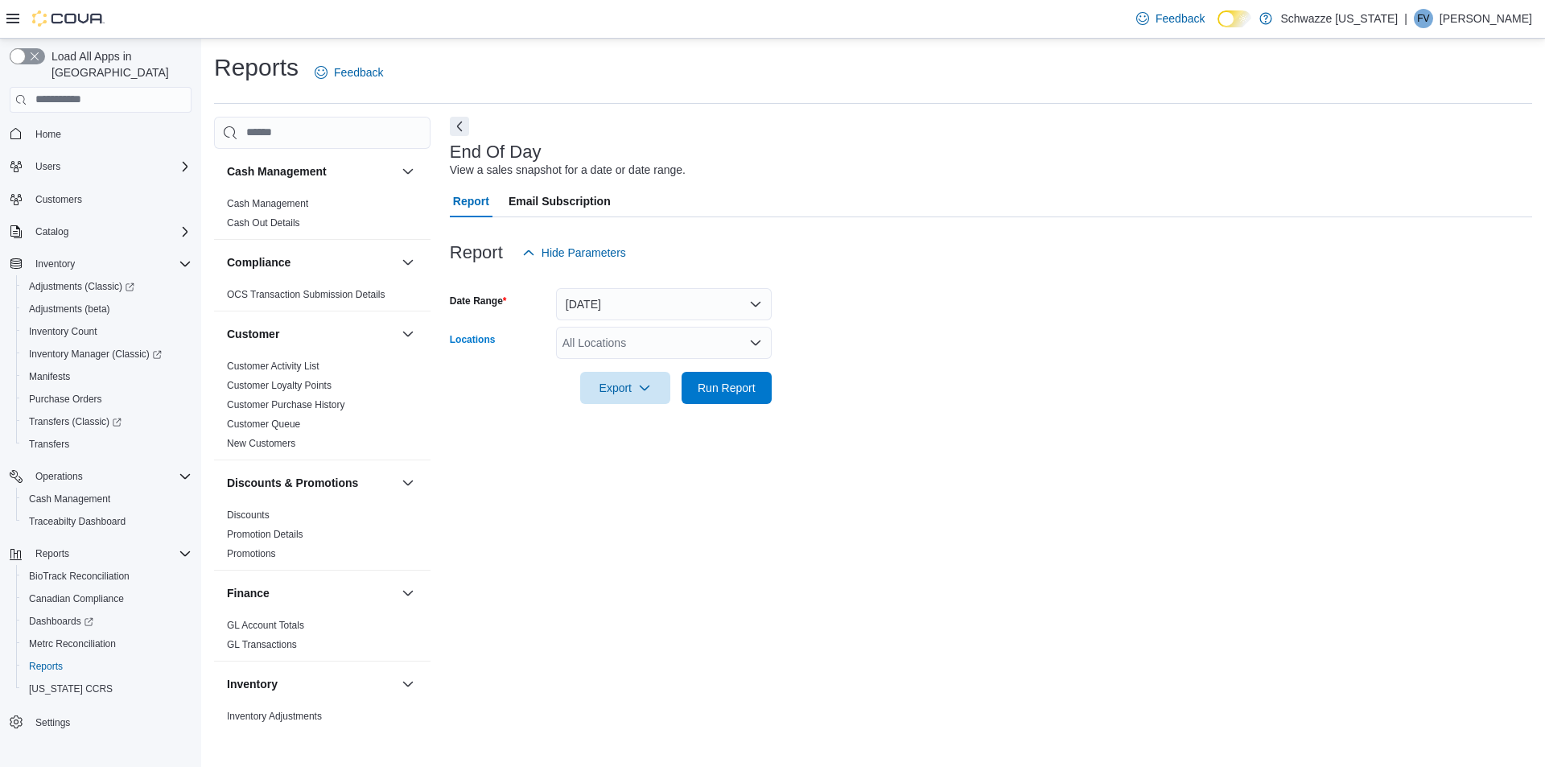
click at [599, 348] on div "All Locations" at bounding box center [664, 343] width 216 height 32
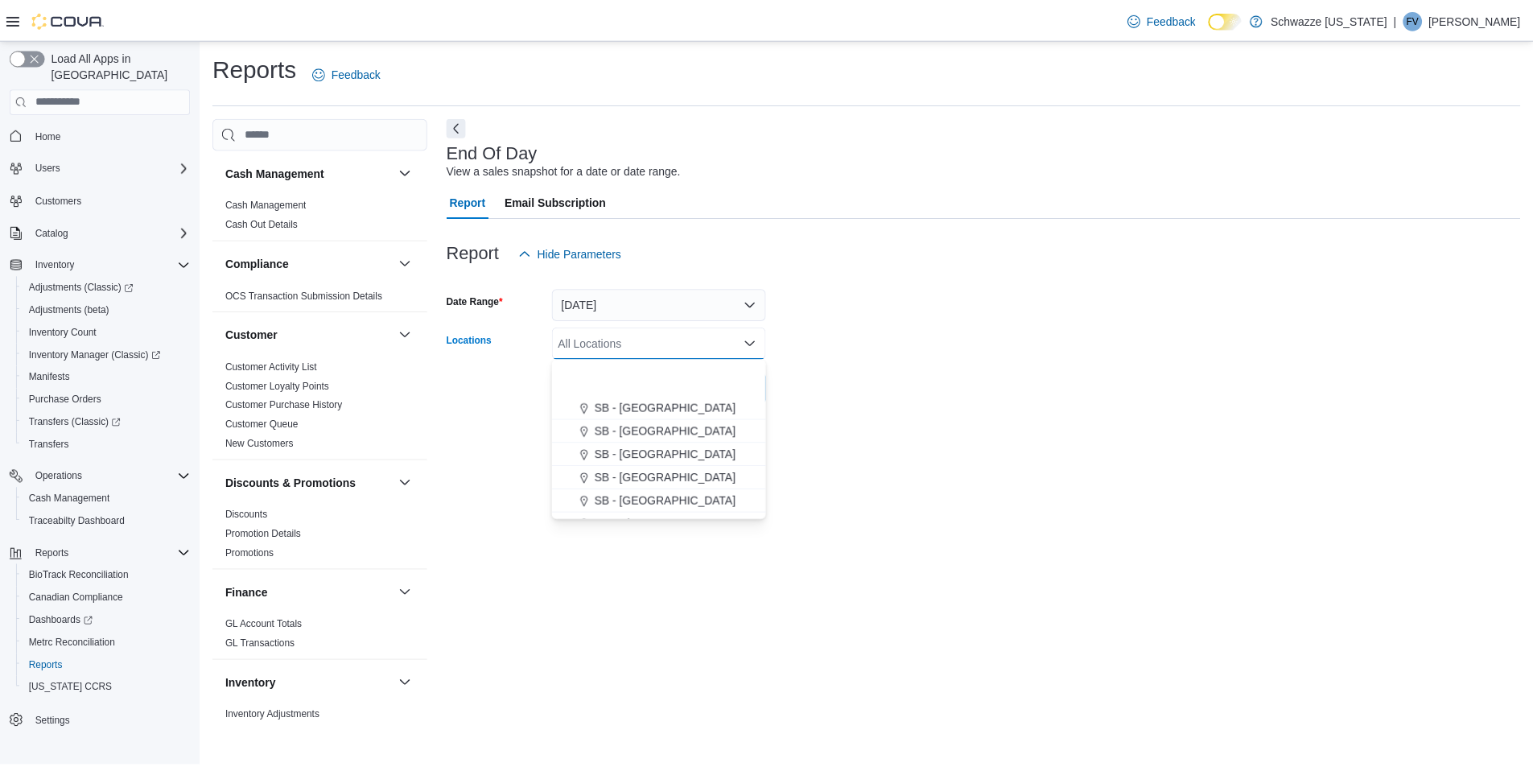
scroll to position [483, 0]
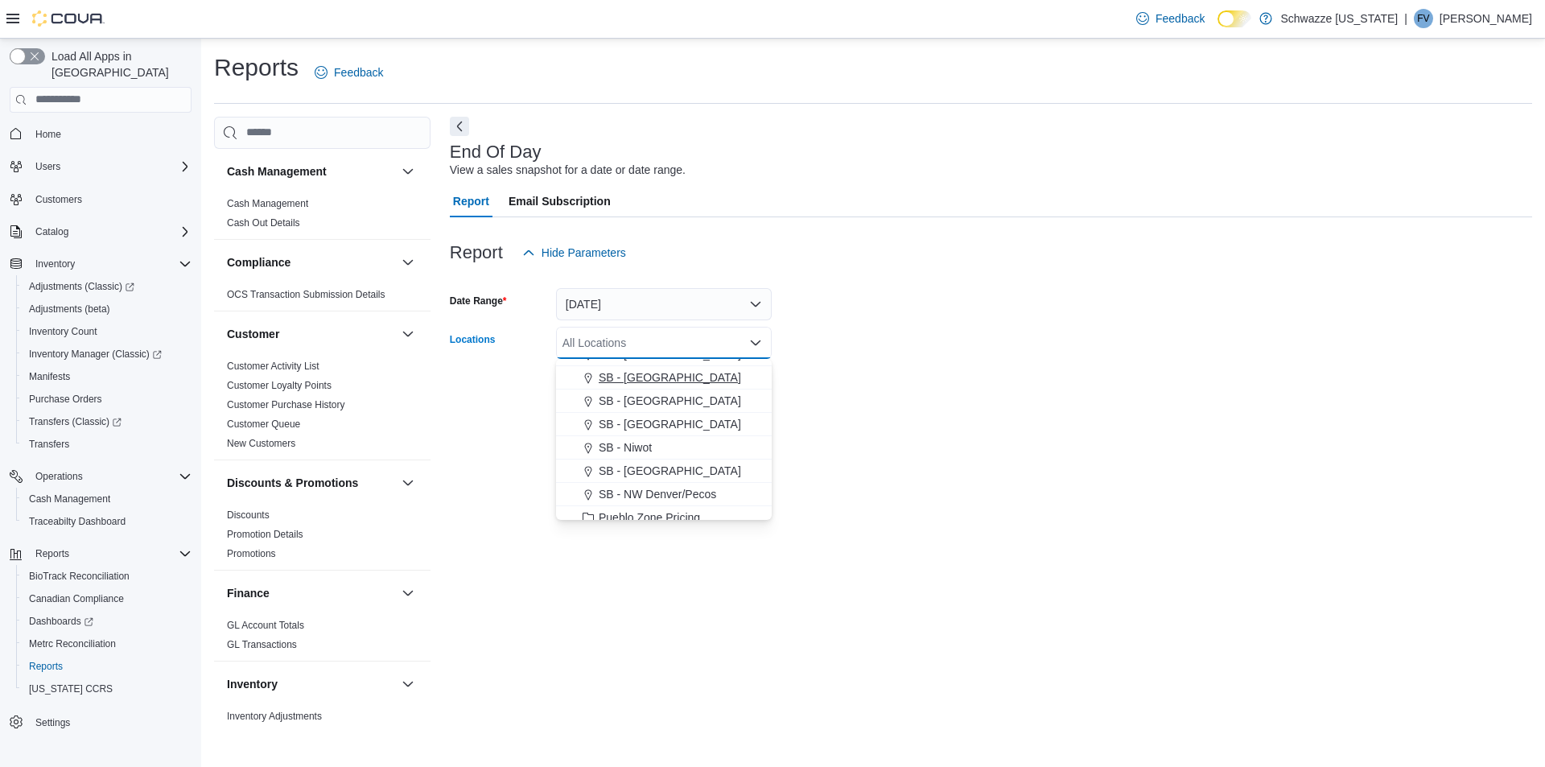
click at [638, 379] on span "SB - [GEOGRAPHIC_DATA]" at bounding box center [670, 377] width 142 height 16
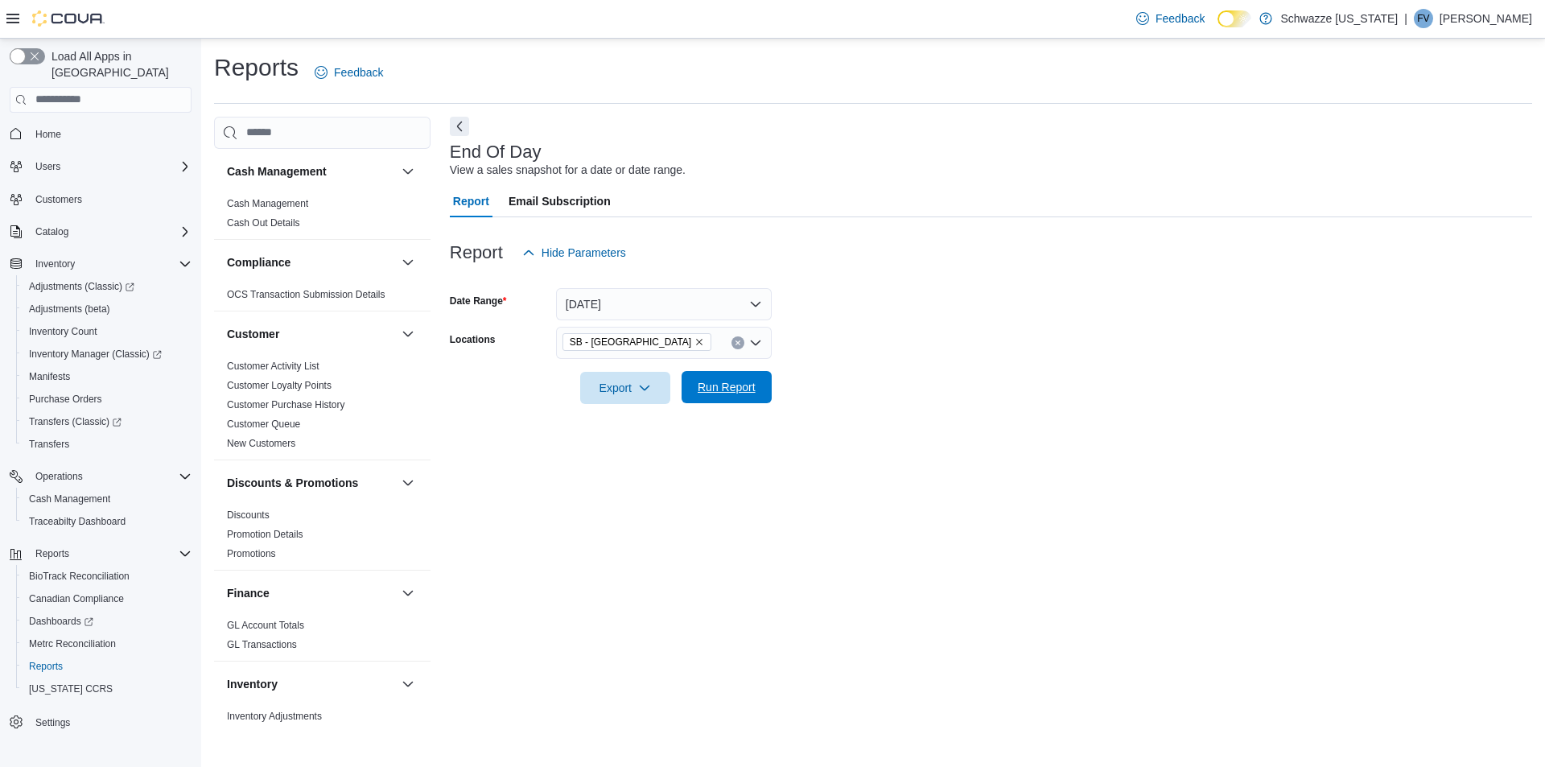
drag, startPoint x: 900, startPoint y: 341, endPoint x: 728, endPoint y: 390, distance: 179.1
click at [892, 342] on form "Date Range Today Locations SB - Longmont Export Run Report" at bounding box center [991, 336] width 1082 height 135
click at [728, 390] on span "Run Report" at bounding box center [727, 387] width 58 height 16
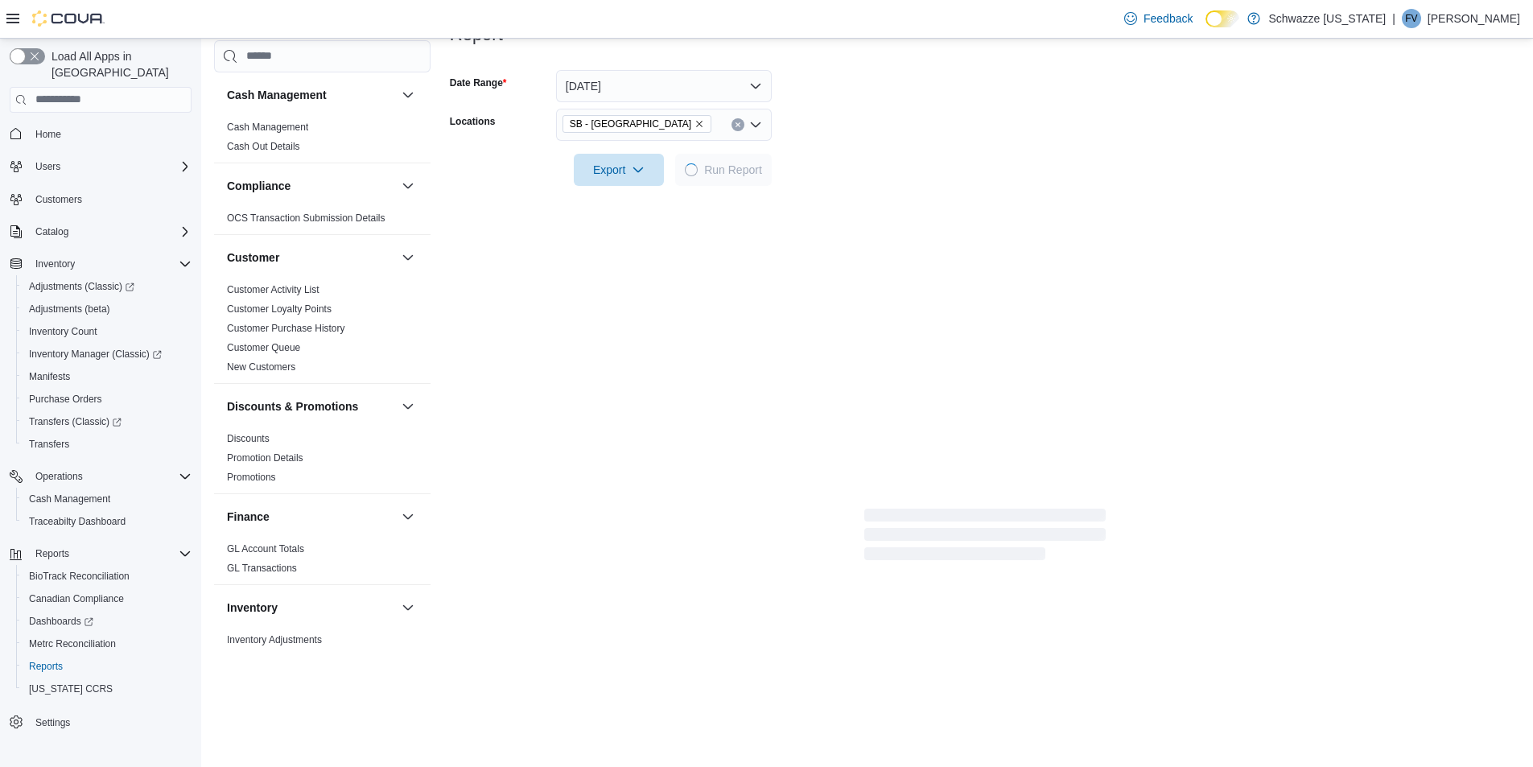
scroll to position [179, 0]
